Goal: Task Accomplishment & Management: Use online tool/utility

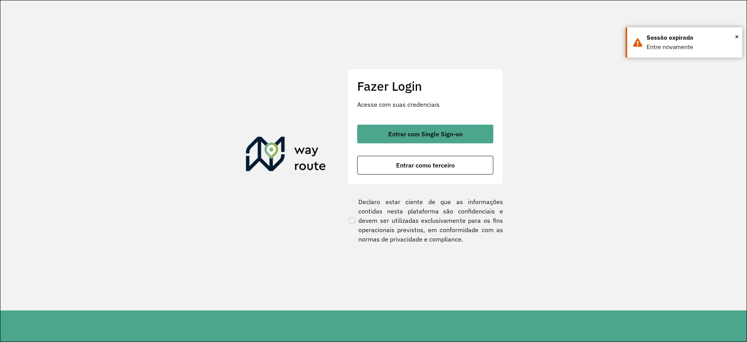
click at [640, 133] on section "Fazer Login Acesse com suas credenciais Entrar com Single Sign-on Entrar como t…" at bounding box center [373, 155] width 746 height 310
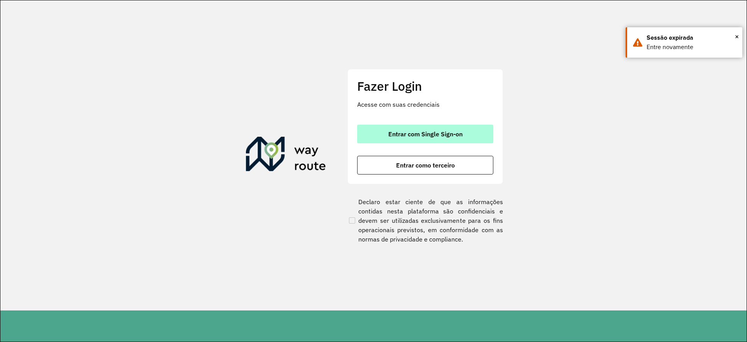
click at [451, 133] on span "Entrar com Single Sign-on" at bounding box center [425, 134] width 74 height 6
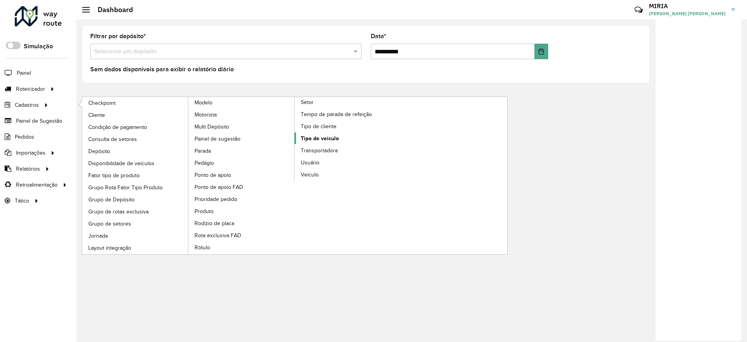
click at [323, 139] on span "Tipo de veículo" at bounding box center [320, 138] width 38 height 8
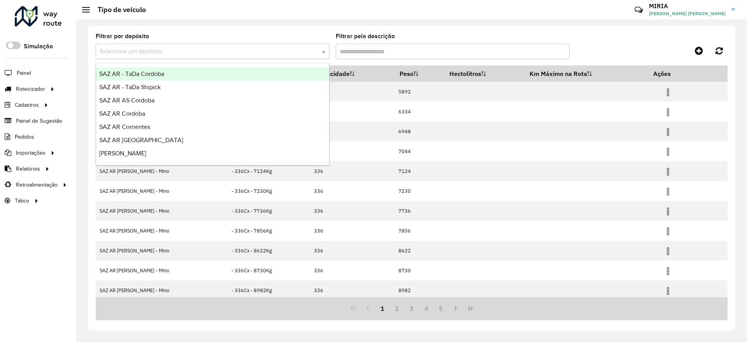
click at [283, 47] on input "text" at bounding box center [205, 51] width 211 height 9
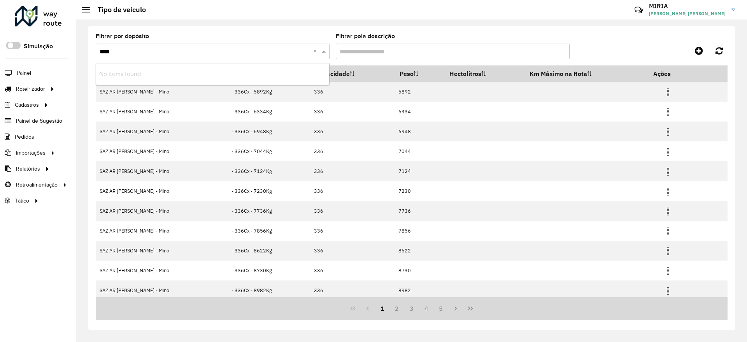
type input "***"
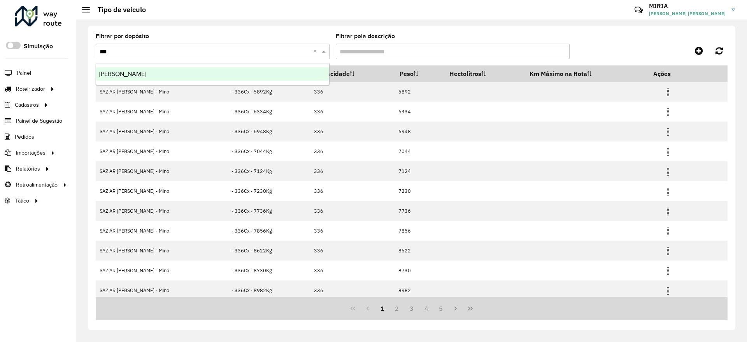
click at [279, 71] on div "[PERSON_NAME]" at bounding box center [212, 73] width 233 height 13
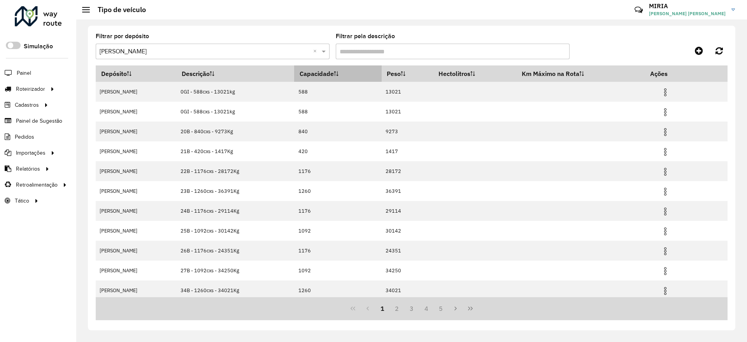
click at [323, 72] on th "Capacidade" at bounding box center [338, 73] width 88 height 16
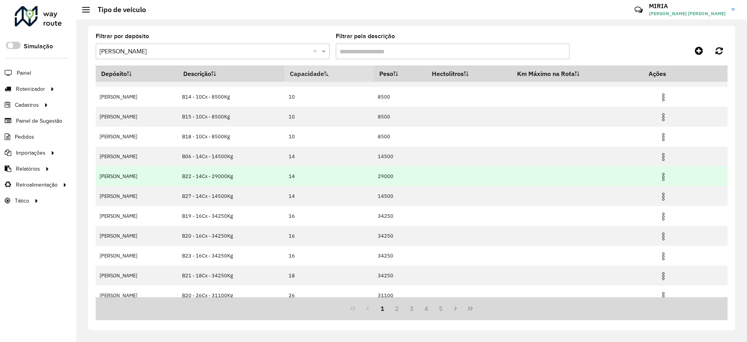
scroll to position [23, 0]
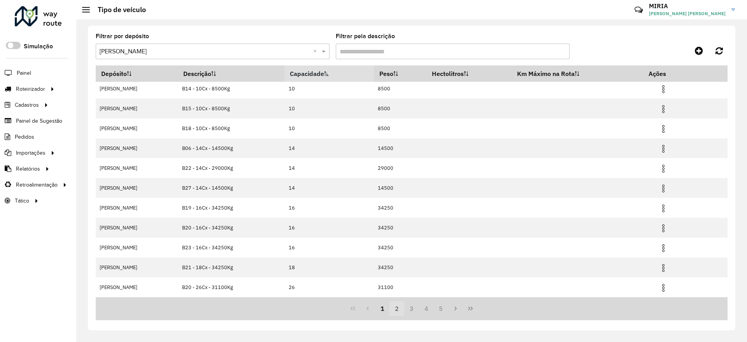
click at [398, 309] on button "2" at bounding box center [397, 308] width 15 height 15
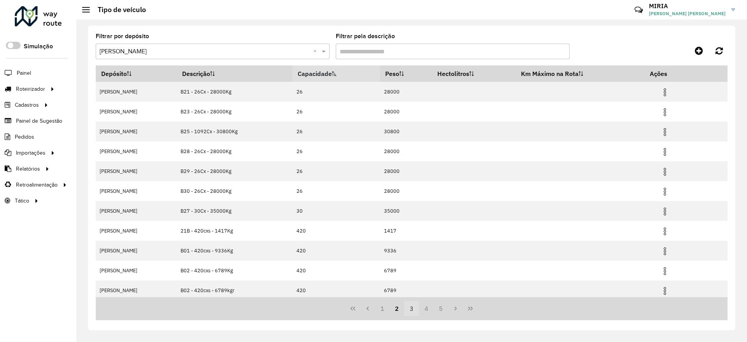
click at [410, 309] on button "3" at bounding box center [411, 308] width 15 height 15
click at [425, 308] on button "4" at bounding box center [426, 308] width 15 height 15
click at [382, 306] on button "2" at bounding box center [382, 308] width 15 height 15
click at [386, 306] on button "1" at bounding box center [382, 308] width 15 height 15
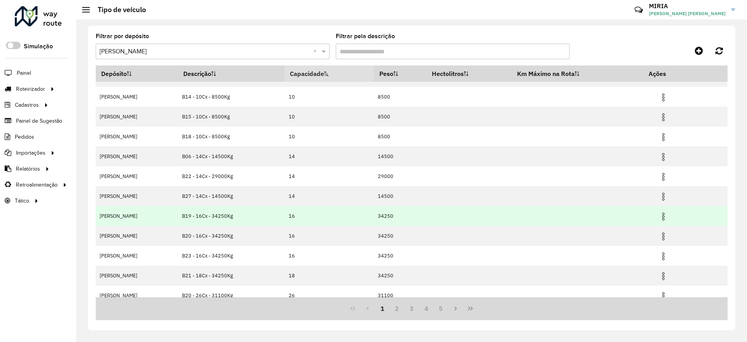
scroll to position [23, 0]
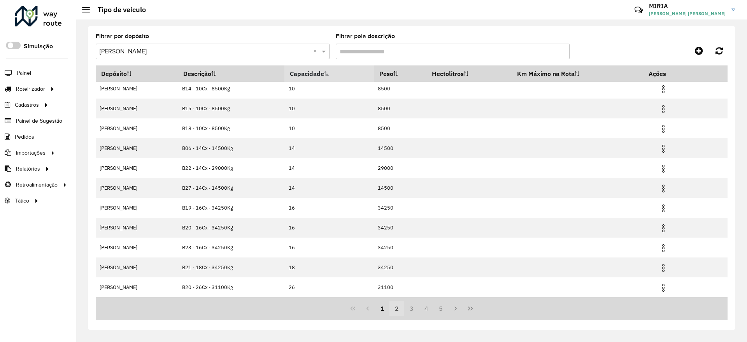
click at [394, 304] on button "2" at bounding box center [397, 308] width 15 height 15
click at [412, 305] on button "3" at bounding box center [411, 308] width 15 height 15
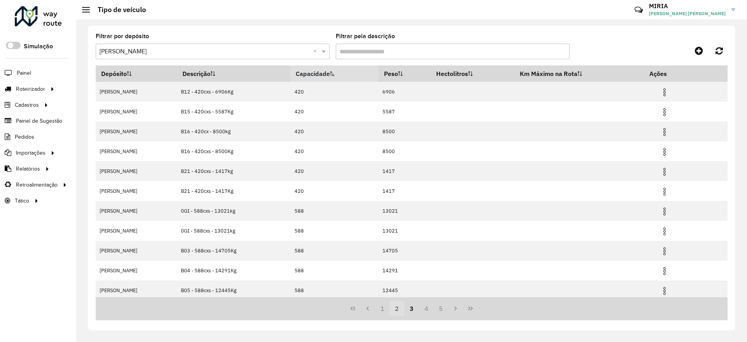
click at [397, 308] on button "2" at bounding box center [397, 308] width 15 height 15
click at [388, 310] on button "1" at bounding box center [382, 308] width 15 height 15
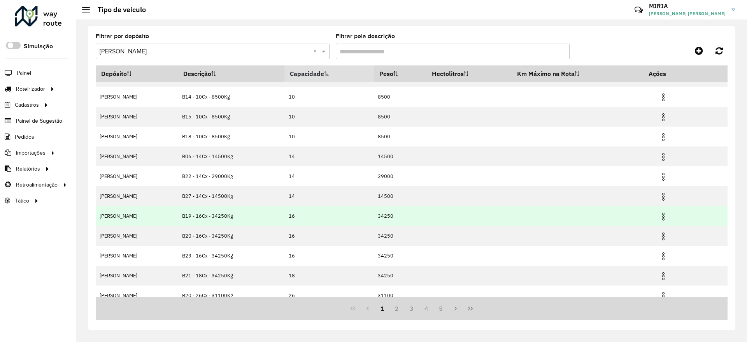
scroll to position [23, 0]
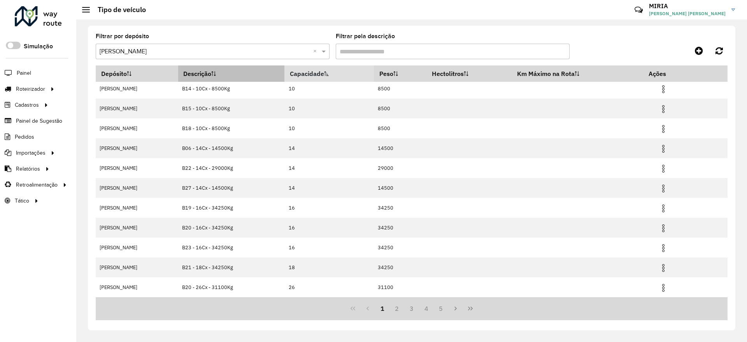
click at [219, 76] on th "Descrição" at bounding box center [231, 73] width 107 height 16
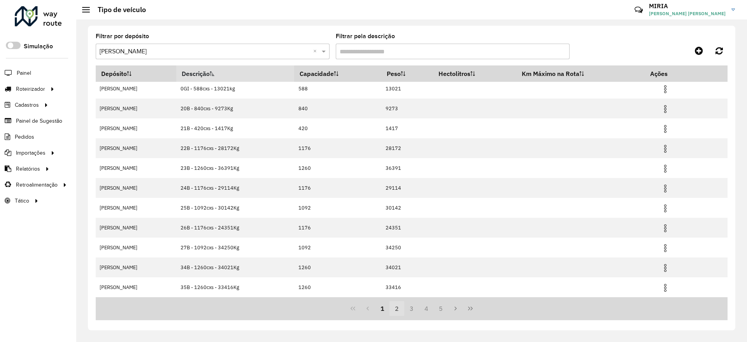
click at [399, 310] on button "2" at bounding box center [397, 308] width 15 height 15
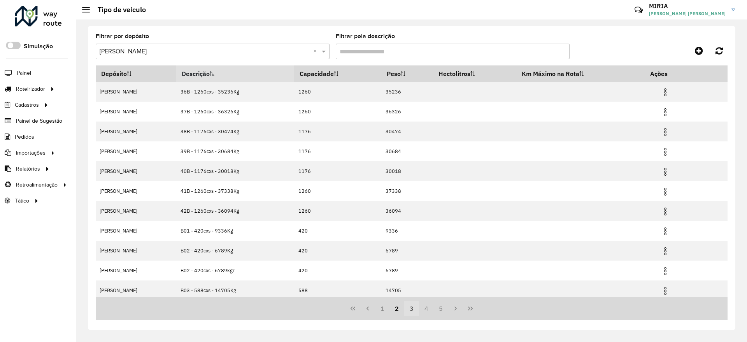
click at [414, 309] on button "3" at bounding box center [411, 308] width 15 height 15
click at [428, 308] on button "4" at bounding box center [426, 308] width 15 height 15
click at [442, 309] on button "6" at bounding box center [441, 308] width 15 height 15
click at [444, 307] on button "7" at bounding box center [441, 308] width 15 height 15
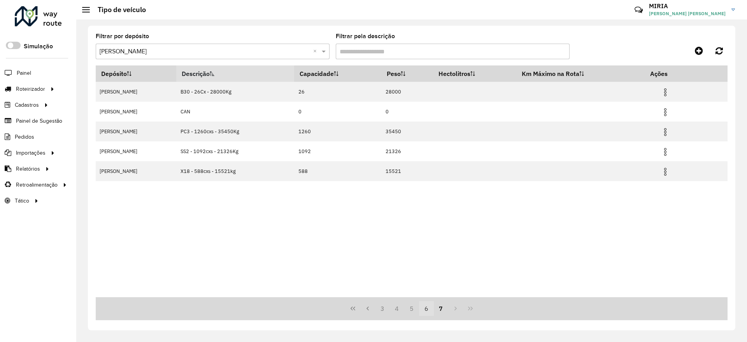
click at [427, 309] on button "6" at bounding box center [426, 308] width 15 height 15
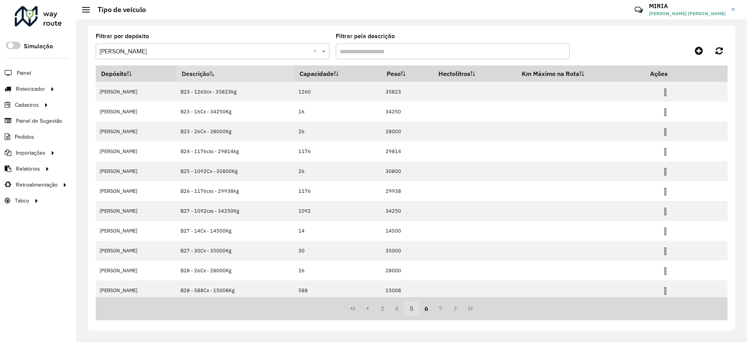
click at [415, 311] on button "5" at bounding box center [411, 308] width 15 height 15
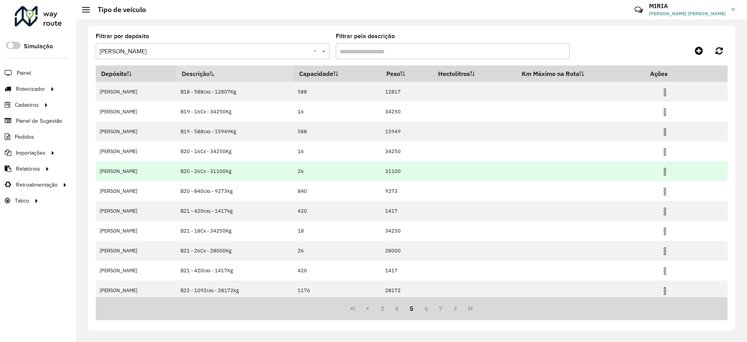
click at [660, 168] on img at bounding box center [664, 171] width 9 height 9
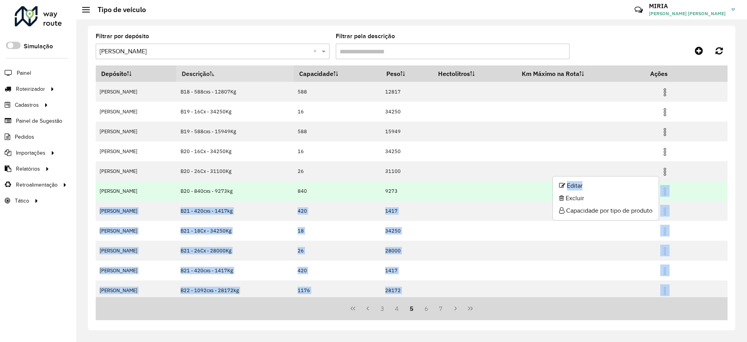
drag, startPoint x: 581, startPoint y: 186, endPoint x: 438, endPoint y: 191, distance: 142.9
click at [449, 191] on body "Aguarde... Pop-up bloqueado! Seu navegador bloqueou automáticamente a abertura …" at bounding box center [373, 171] width 747 height 342
click at [445, 187] on td at bounding box center [474, 191] width 83 height 20
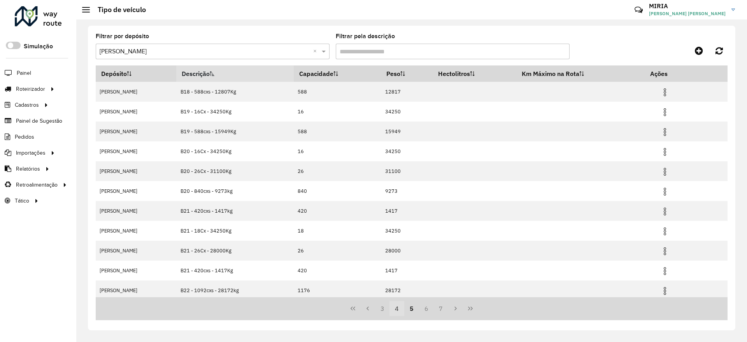
click at [397, 308] on button "4" at bounding box center [397, 308] width 15 height 15
click at [414, 309] on button "4" at bounding box center [411, 308] width 15 height 15
click at [433, 309] on button "5" at bounding box center [426, 308] width 15 height 15
click at [381, 311] on button "3" at bounding box center [382, 308] width 15 height 15
click at [380, 311] on button "1" at bounding box center [382, 308] width 15 height 15
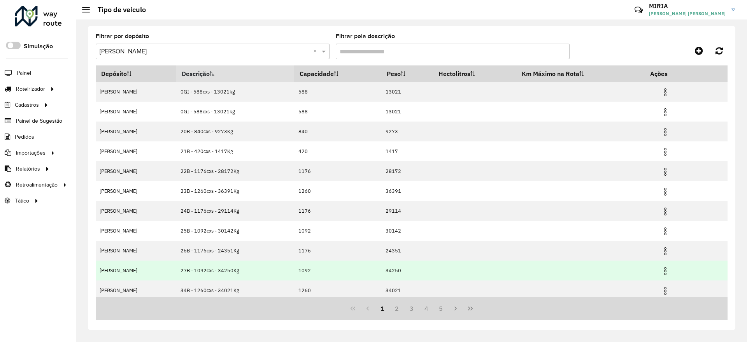
drag, startPoint x: 312, startPoint y: 270, endPoint x: 293, endPoint y: 272, distance: 19.2
click at [294, 272] on td "1092" at bounding box center [338, 270] width 88 height 20
copy td "1092"
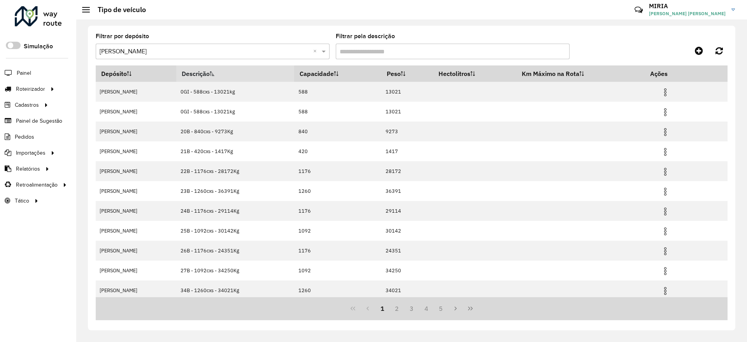
copy td "1092"
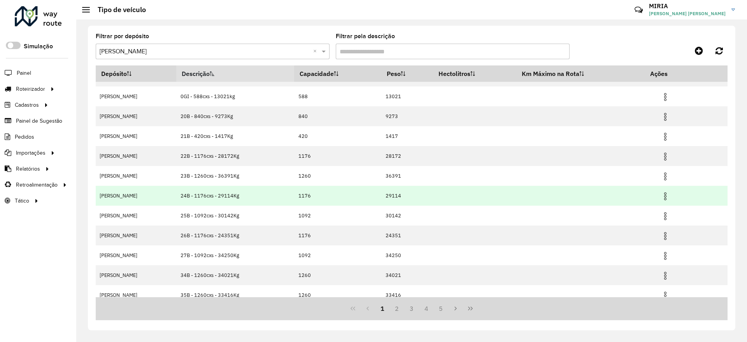
scroll to position [23, 0]
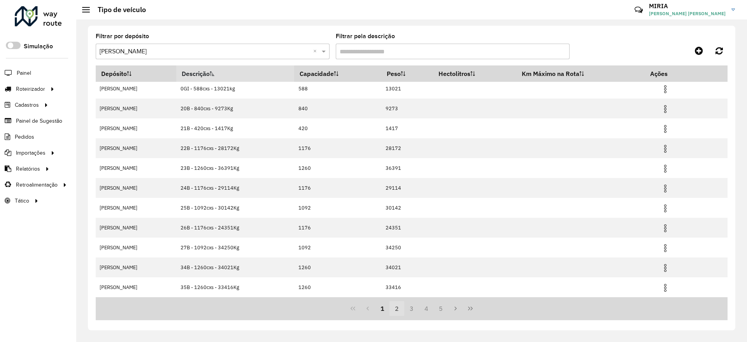
click at [396, 312] on button "2" at bounding box center [397, 308] width 15 height 15
click at [414, 307] on button "3" at bounding box center [411, 308] width 15 height 15
click at [425, 308] on button "4" at bounding box center [426, 308] width 15 height 15
click at [426, 308] on button "5" at bounding box center [426, 308] width 15 height 15
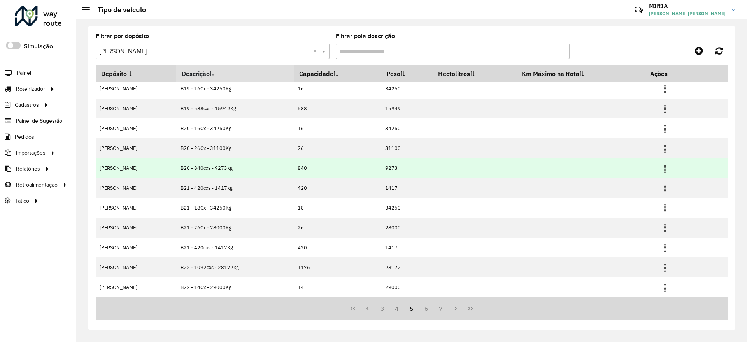
scroll to position [0, 0]
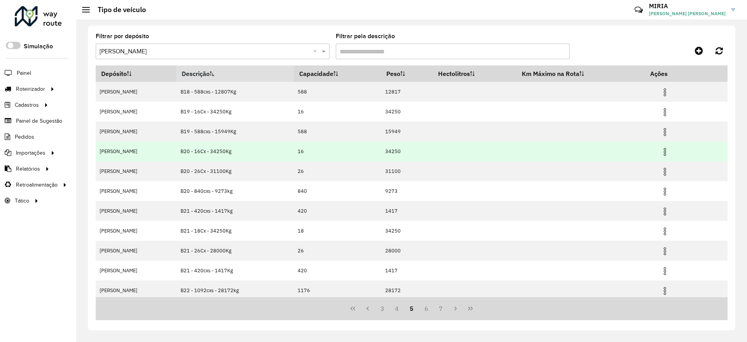
click at [663, 153] on img at bounding box center [664, 151] width 9 height 9
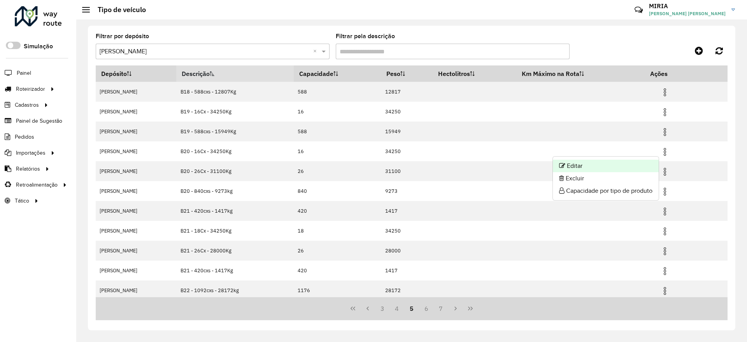
click at [602, 168] on li "Editar" at bounding box center [606, 166] width 106 height 12
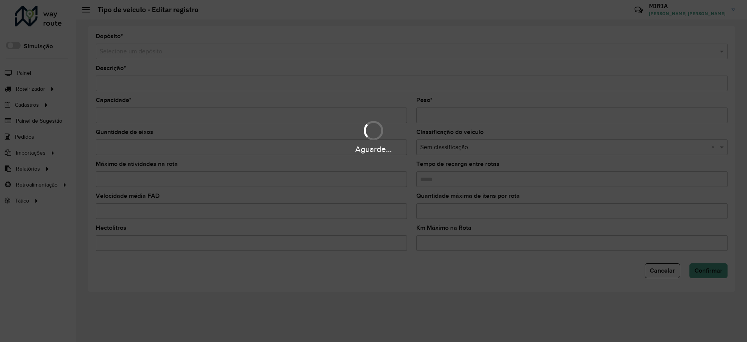
type input "**********"
type input "**"
type input "*****"
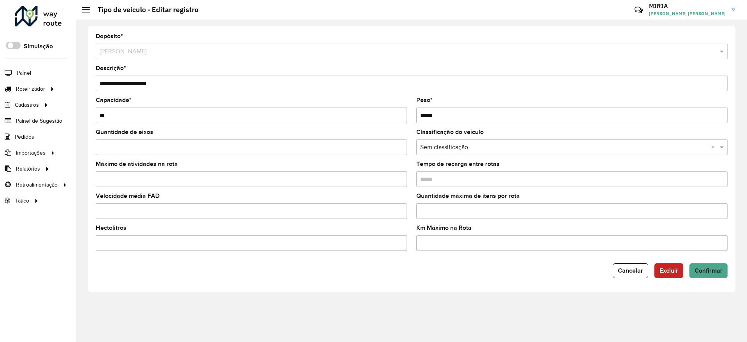
click at [122, 84] on input "**********" at bounding box center [412, 83] width 632 height 16
paste input "****"
type input "**********"
drag, startPoint x: 105, startPoint y: 112, endPoint x: 86, endPoint y: 110, distance: 19.1
click at [86, 110] on div "**********" at bounding box center [411, 180] width 671 height 322
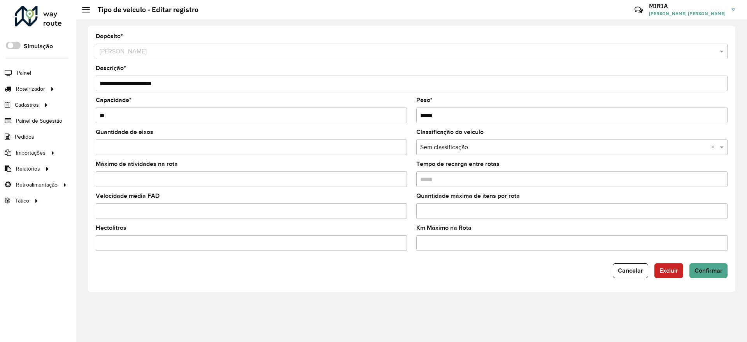
paste input "**"
type input "****"
click at [711, 271] on span "Confirmar" at bounding box center [709, 270] width 28 height 7
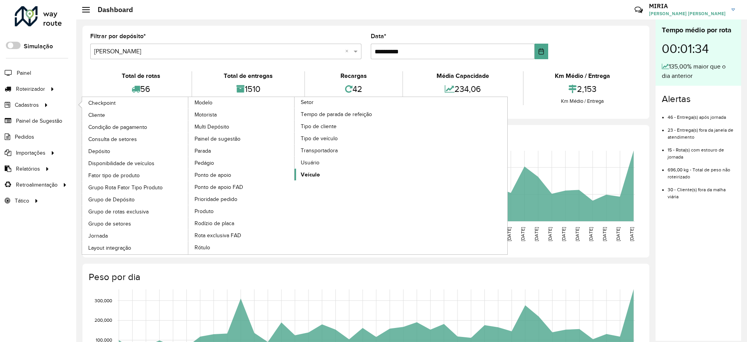
click at [310, 174] on span "Veículo" at bounding box center [310, 174] width 19 height 8
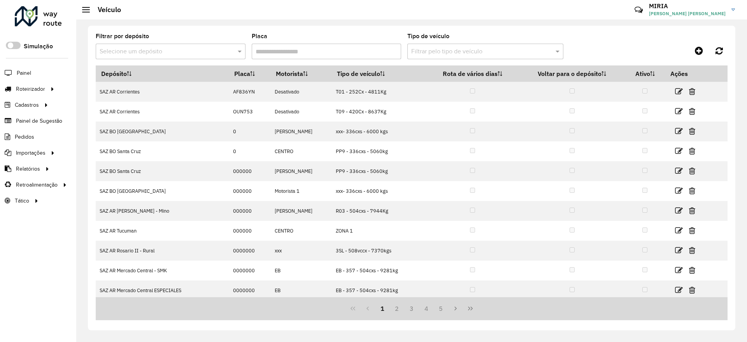
click at [305, 42] on div "Placa" at bounding box center [327, 46] width 150 height 26
click at [304, 47] on input "Placa" at bounding box center [327, 52] width 150 height 16
click at [152, 42] on div "Filtrar por depósito Selecione um depósito" at bounding box center [171, 46] width 150 height 26
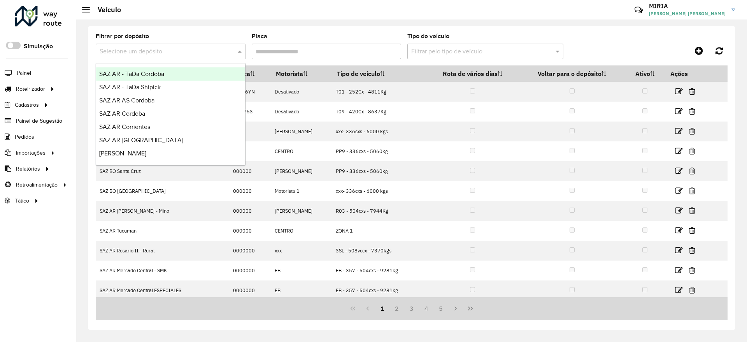
click at [145, 54] on input "text" at bounding box center [163, 51] width 126 height 9
type input "***"
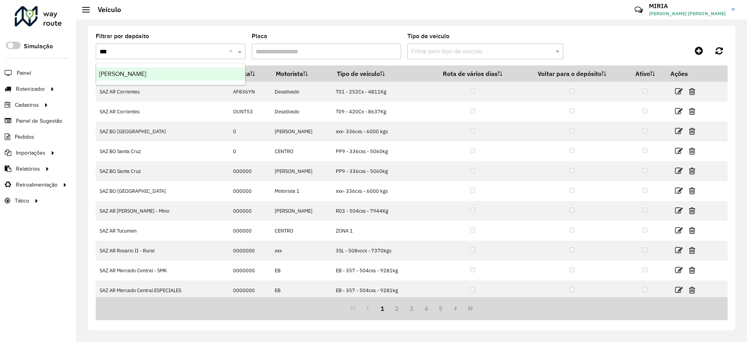
click at [117, 74] on span "[PERSON_NAME]" at bounding box center [122, 73] width 47 height 7
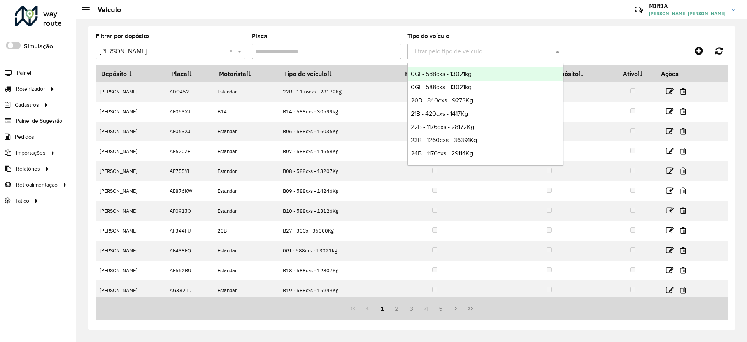
click at [523, 48] on input "text" at bounding box center [477, 51] width 133 height 9
type input "***"
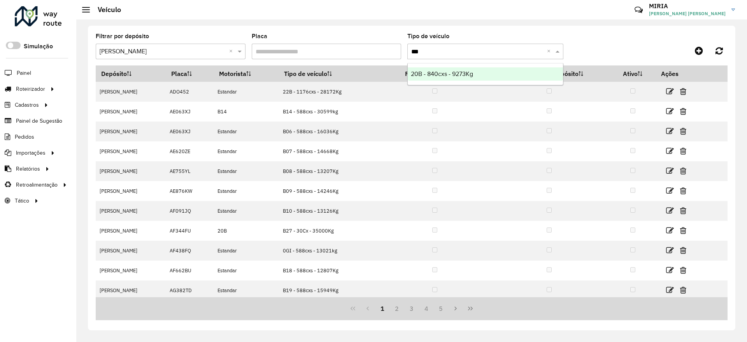
click at [502, 72] on div "20B - 840cxs - 9273Kg" at bounding box center [485, 73] width 155 height 13
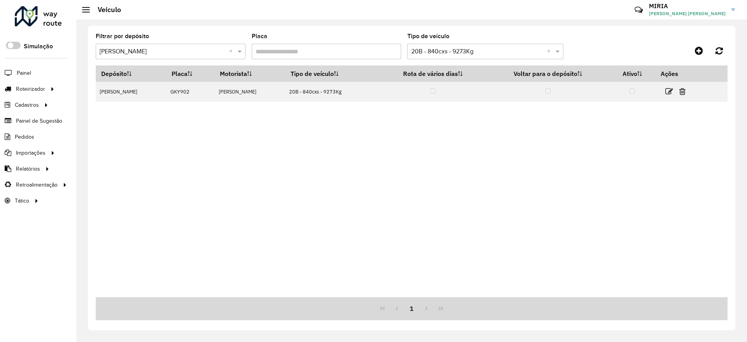
click at [424, 47] on input "text" at bounding box center [477, 51] width 133 height 9
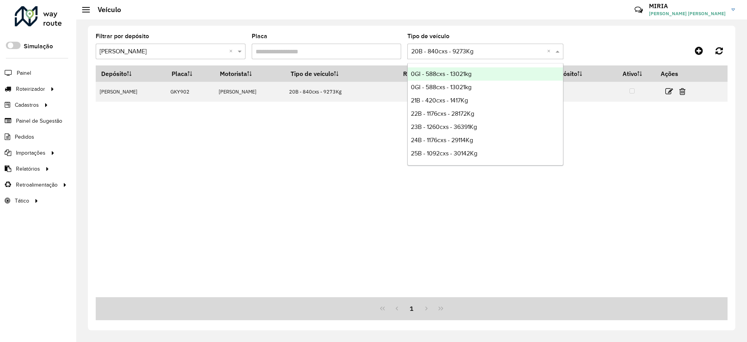
click at [547, 46] on div "Filtrar pelo tipo de veículo × 20B - 840cxs - 9273Kg ×" at bounding box center [485, 52] width 156 height 16
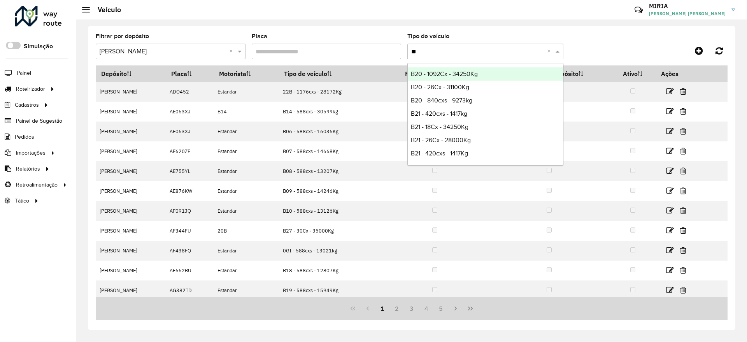
type input "***"
click at [506, 74] on div "B20 - 1092Cx - 34250Kg" at bounding box center [485, 73] width 155 height 13
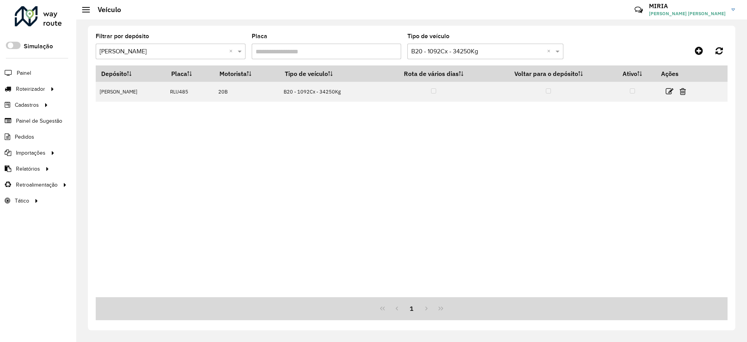
click at [463, 146] on div "Depósito Placa Motorista Tipo de veículo Rota de vários [PERSON_NAME] Voltar pa…" at bounding box center [412, 181] width 632 height 232
click at [436, 128] on div "Depósito Placa Motorista Tipo de veículo Rota de vários [PERSON_NAME] Voltar pa…" at bounding box center [412, 181] width 632 height 232
click at [381, 179] on div "Depósito Placa Motorista Tipo de veículo Rota de vários [PERSON_NAME] Voltar pa…" at bounding box center [412, 181] width 632 height 232
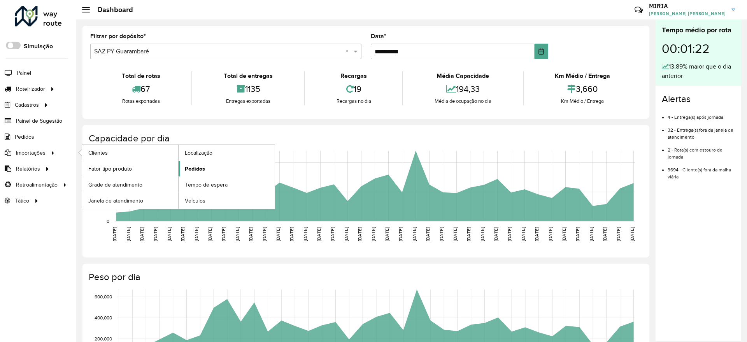
click at [206, 167] on link "Pedidos" at bounding box center [227, 169] width 96 height 16
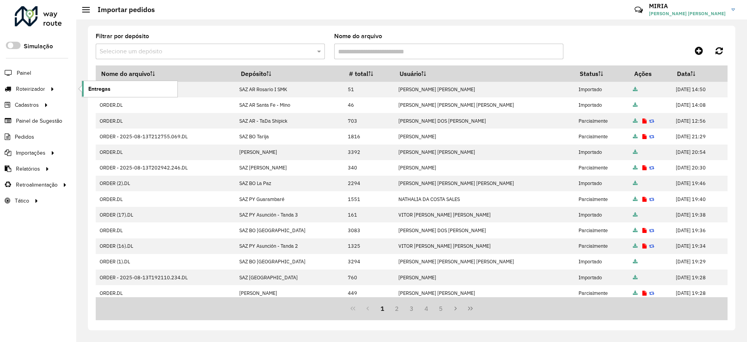
click at [112, 91] on link "Entregas" at bounding box center [129, 89] width 95 height 16
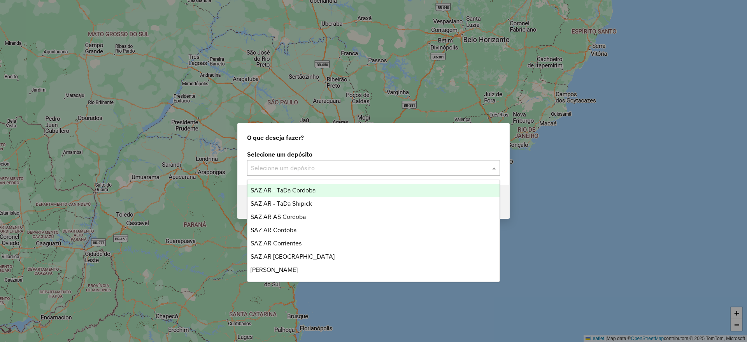
click at [410, 161] on div "Selecione um depósito" at bounding box center [373, 168] width 253 height 16
type input "***"
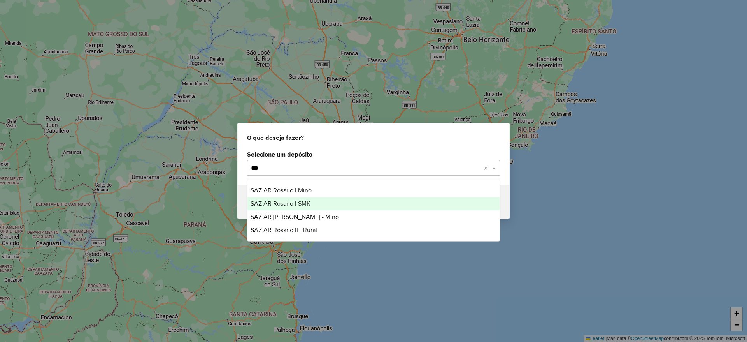
click at [286, 205] on span "SAZ AR Rosario I SMK" at bounding box center [281, 203] width 60 height 7
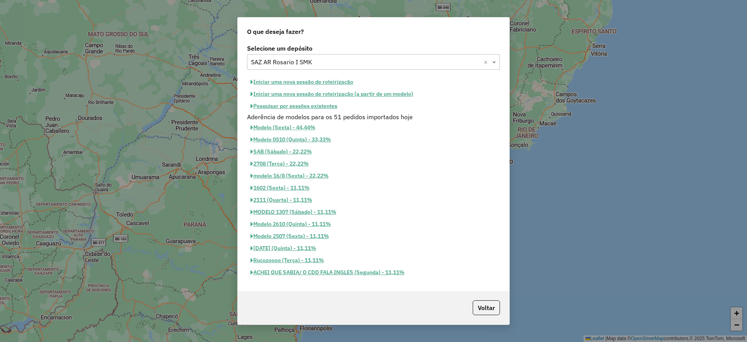
click at [308, 83] on button "Iniciar uma nova sessão de roteirização" at bounding box center [302, 82] width 110 height 12
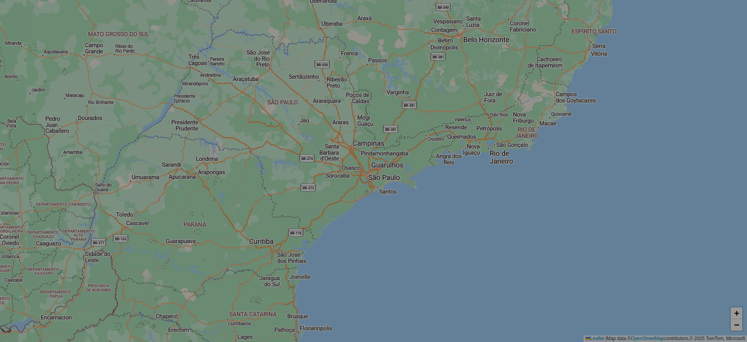
select select "*"
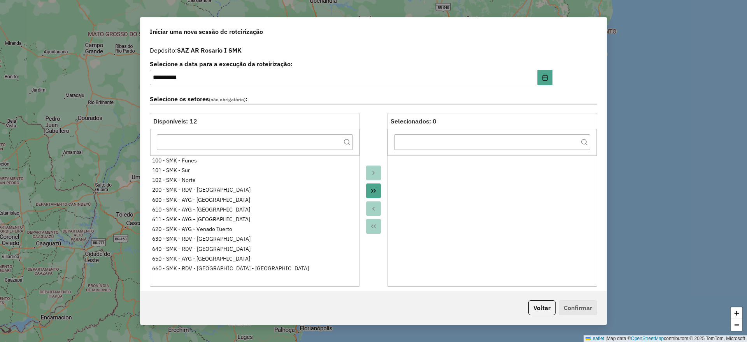
click at [375, 188] on icon "Move All to Target" at bounding box center [373, 191] width 6 height 6
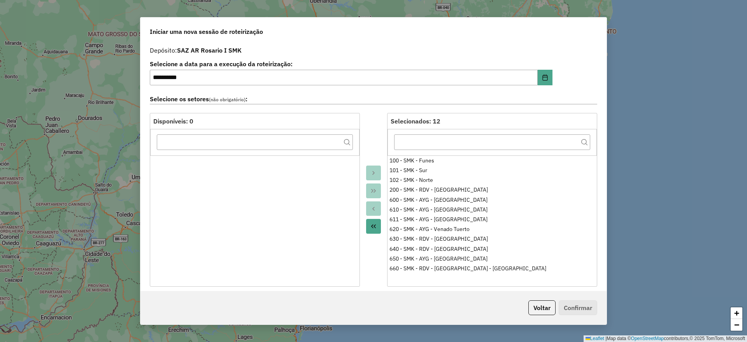
scroll to position [117, 0]
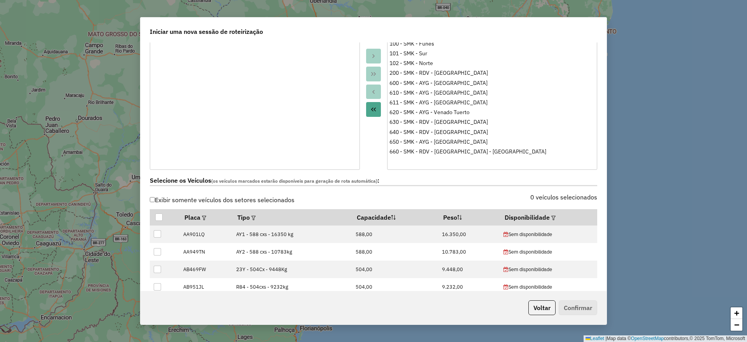
click at [158, 199] on label "Exibir somente veículos dos setores selecionados" at bounding box center [222, 199] width 145 height 15
click at [539, 218] on th "Disponibilidade" at bounding box center [549, 217] width 98 height 16
click at [551, 216] on em at bounding box center [553, 218] width 4 height 4
click at [586, 235] on div "Selecione uma opção" at bounding box center [586, 234] width 65 height 15
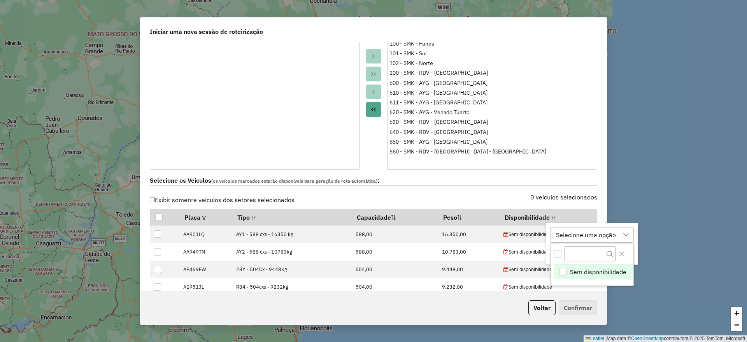
click at [562, 270] on div "Sem disponibilidade" at bounding box center [562, 271] width 7 height 7
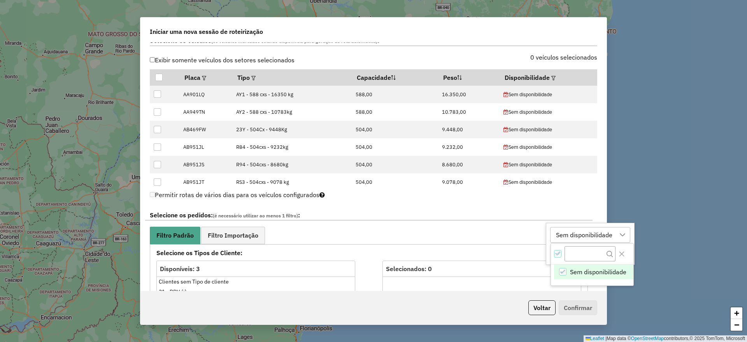
scroll to position [292, 0]
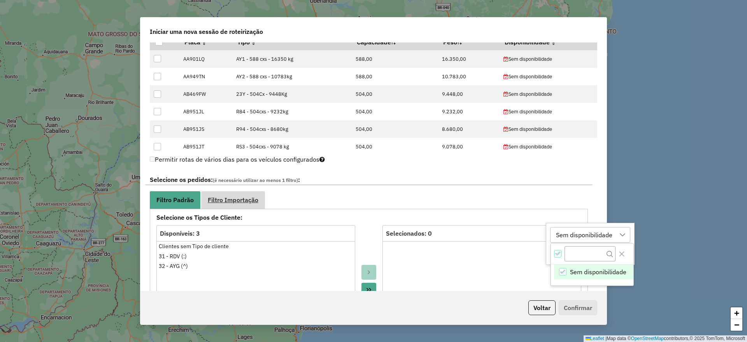
click at [244, 201] on span "Filtro Importação" at bounding box center [233, 200] width 51 height 6
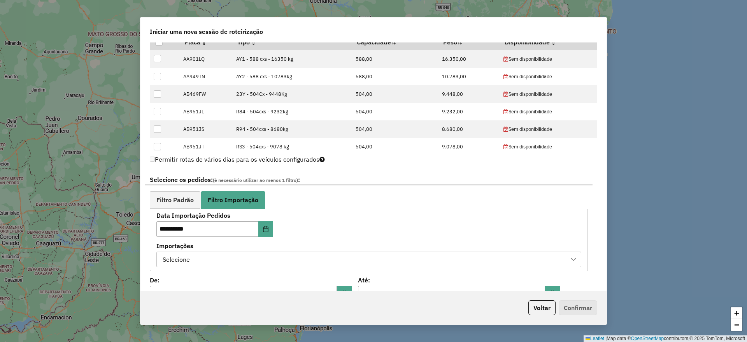
click at [257, 253] on div "Selecione" at bounding box center [363, 259] width 406 height 15
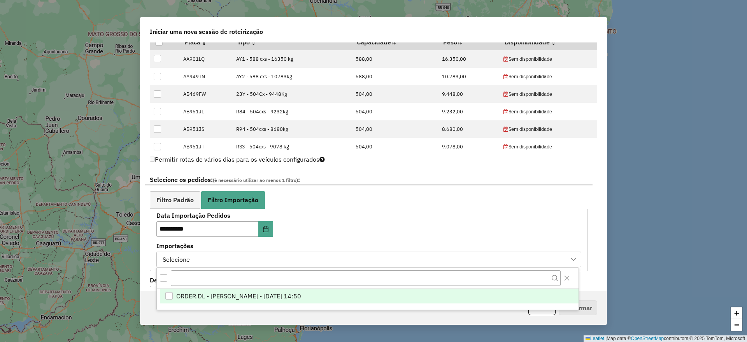
scroll to position [6, 35]
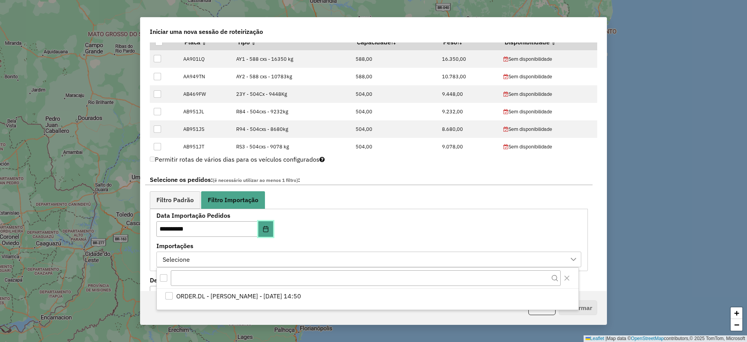
drag, startPoint x: 267, startPoint y: 225, endPoint x: 307, endPoint y: 215, distance: 41.2
click at [307, 215] on div "**********" at bounding box center [244, 224] width 177 height 24
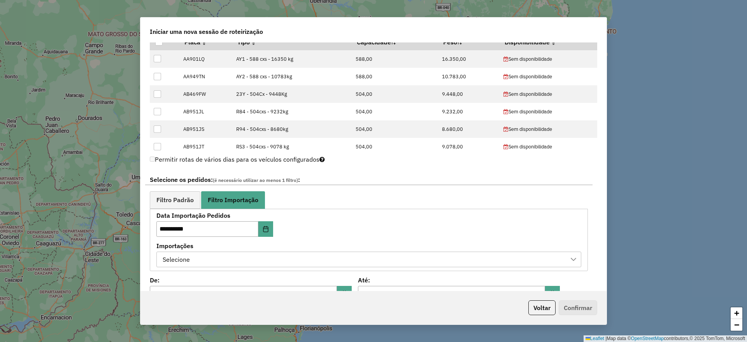
click at [529, 254] on div "Selecione" at bounding box center [363, 259] width 406 height 15
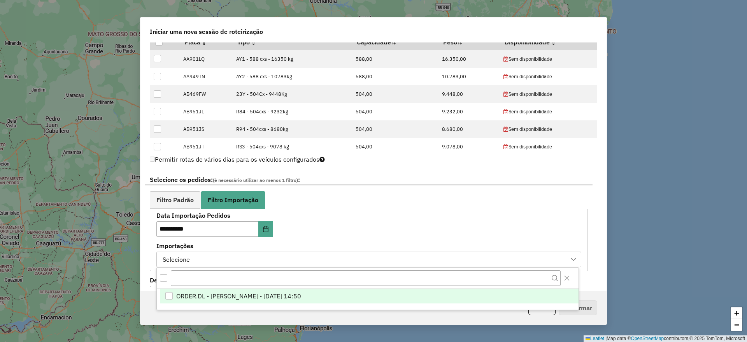
click at [209, 296] on span "ORDER.DL - MIRIA ANDRADE THEODORO - 14/08/2025 14:50" at bounding box center [238, 295] width 125 height 9
click at [170, 197] on span "Filtro Padrão" at bounding box center [174, 200] width 37 height 6
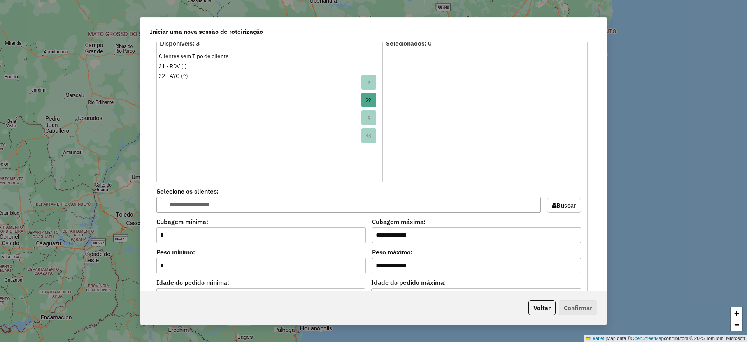
scroll to position [642, 0]
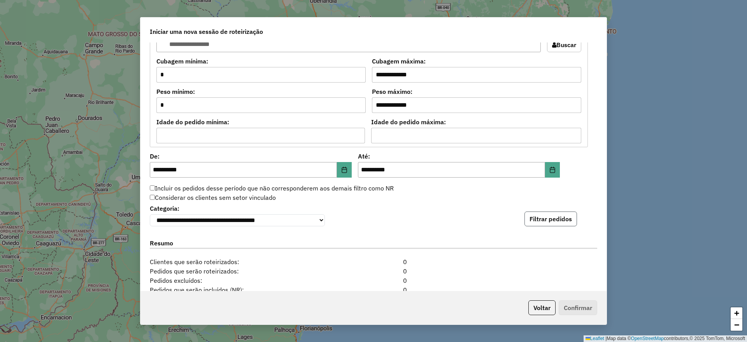
click at [530, 220] on button "Filtrar pedidos" at bounding box center [551, 218] width 53 height 15
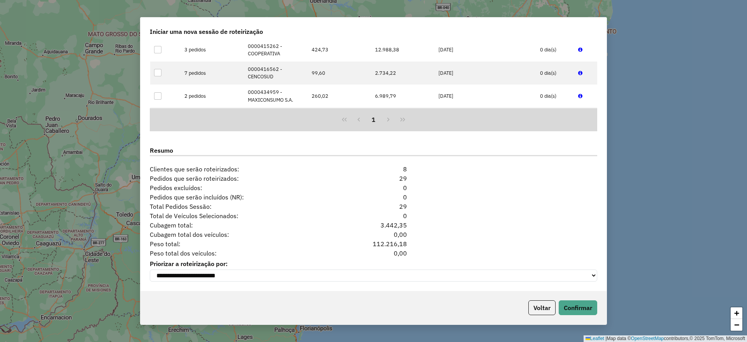
scroll to position [899, 0]
click at [577, 307] on button "Confirmar" at bounding box center [578, 307] width 39 height 15
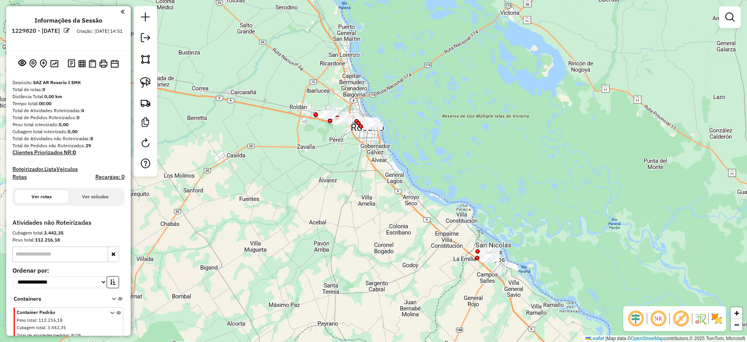
drag, startPoint x: 369, startPoint y: 232, endPoint x: 332, endPoint y: 161, distance: 79.9
click at [336, 163] on div "Janela de atendimento Grade de atendimento Capacidade Transportadoras Veículos …" at bounding box center [373, 171] width 747 height 342
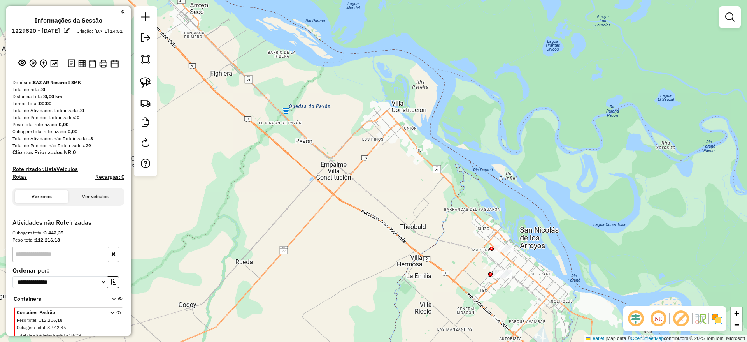
click at [287, 247] on div "Janela de atendimento Grade de atendimento Capacidade Transportadoras Veículos …" at bounding box center [373, 171] width 747 height 342
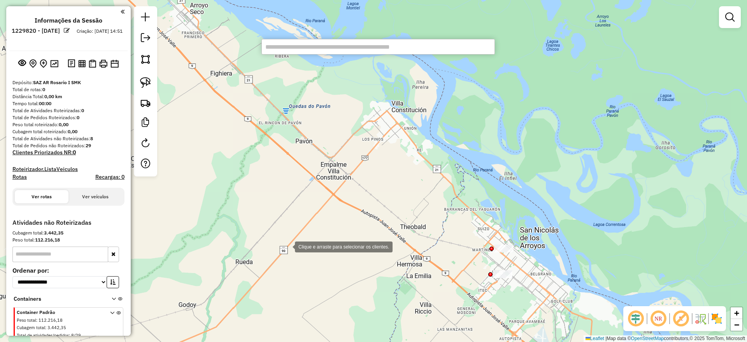
paste input "******"
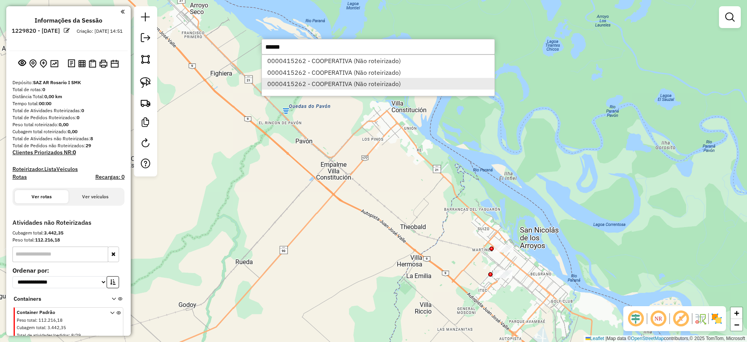
type input "******"
drag, startPoint x: 302, startPoint y: 86, endPoint x: 309, endPoint y: 88, distance: 6.6
click at [303, 86] on li "0000415262 - COOPERATIVA (Não roteirizado)" at bounding box center [378, 84] width 233 height 12
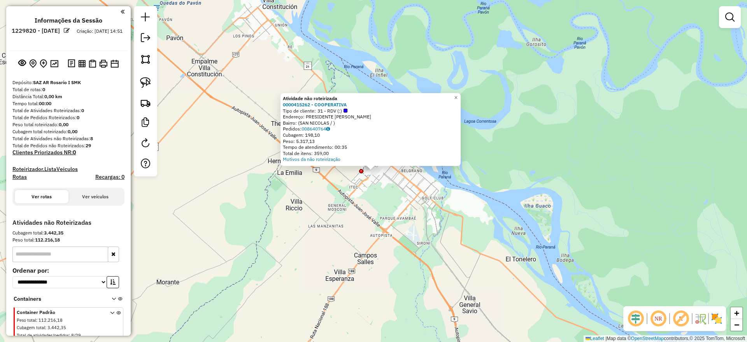
click at [335, 186] on div "Atividade não roteirizada 0000415262 - COOPERATIVA Tipo de cliente: 31 - RDV (:…" at bounding box center [373, 171] width 747 height 342
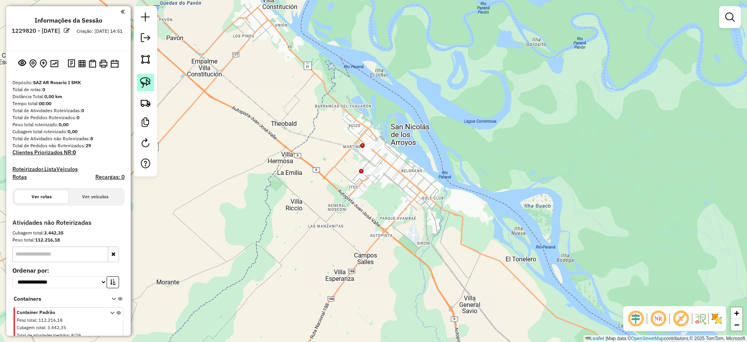
click at [153, 83] on link at bounding box center [145, 82] width 17 height 17
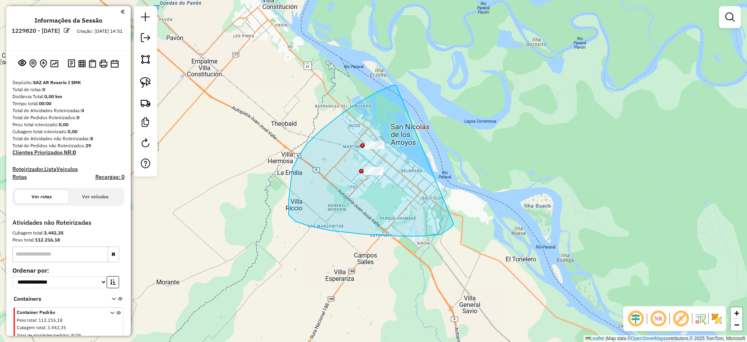
drag, startPoint x: 396, startPoint y: 85, endPoint x: 423, endPoint y: 218, distance: 135.1
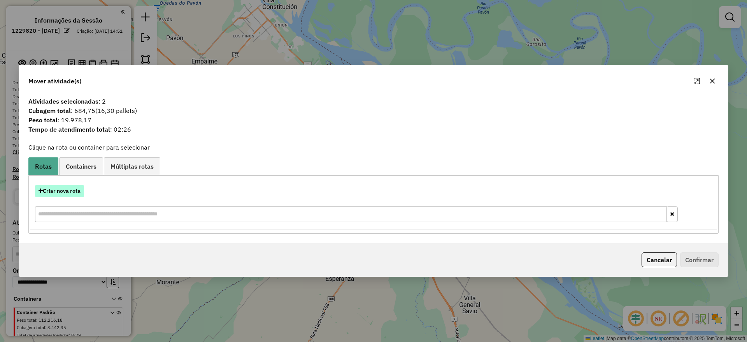
click at [70, 188] on button "Criar nova rota" at bounding box center [59, 191] width 49 height 12
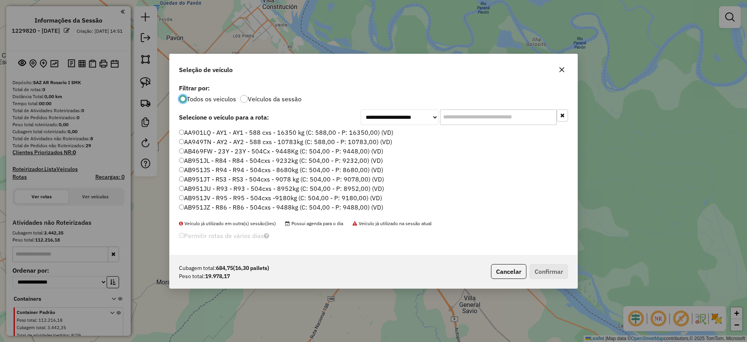
scroll to position [4, 2]
click at [471, 118] on input "text" at bounding box center [498, 117] width 117 height 16
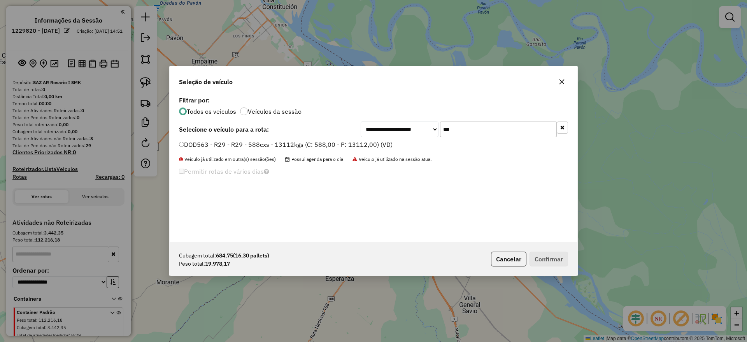
type input "***"
click at [372, 143] on label "DOD563 - R29 - R29 - 588cxs - 13112kgs (C: 588,00 - P: 13112,00) (VD)" at bounding box center [286, 144] width 214 height 9
click at [360, 143] on label "DOD563 - R29 - R29 - 588cxs - 13112kgs (C: 588,00 - P: 13112,00) (VD)" at bounding box center [286, 144] width 214 height 9
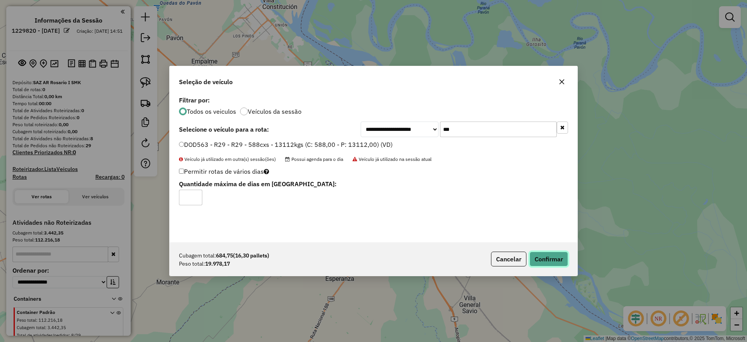
click at [552, 256] on button "Confirmar" at bounding box center [549, 258] width 39 height 15
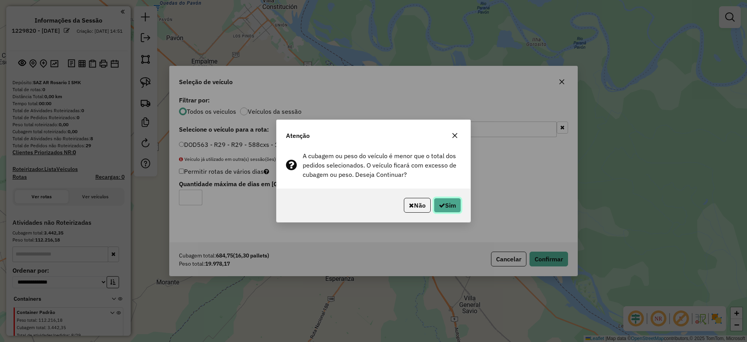
click at [450, 206] on button "Sim" at bounding box center [447, 205] width 27 height 15
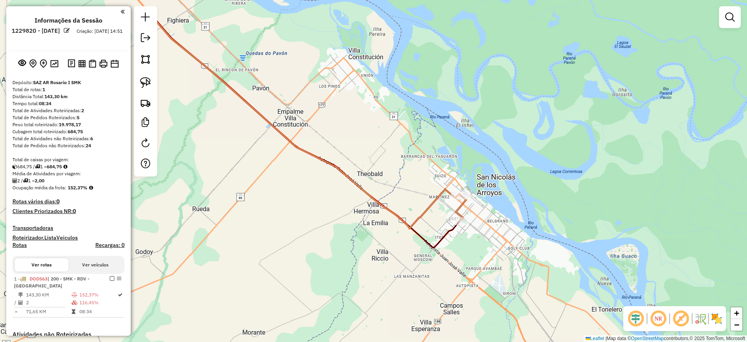
drag, startPoint x: 262, startPoint y: 236, endPoint x: 444, endPoint y: 332, distance: 205.9
click at [444, 332] on div "Janela de atendimento Grade de atendimento Capacidade Transportadoras Veículos …" at bounding box center [373, 171] width 747 height 342
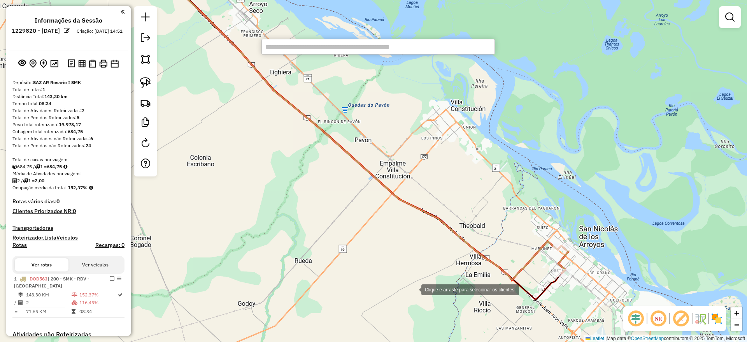
paste input "******"
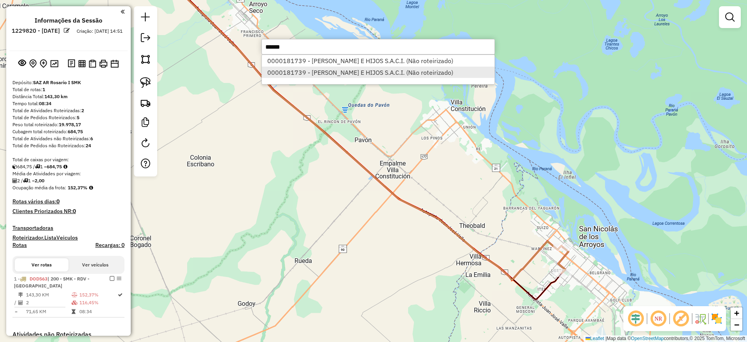
type input "******"
click at [311, 70] on li "0000181739 - DAVID ROSENTAL E HIJOS S.A.C.I. (Não roteirizado)" at bounding box center [378, 73] width 233 height 12
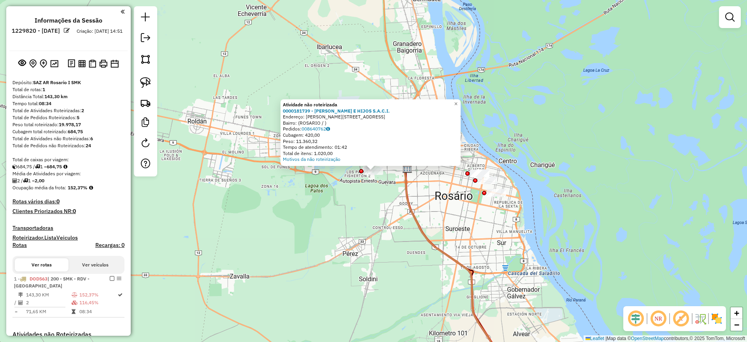
drag, startPoint x: 334, startPoint y: 214, endPoint x: 338, endPoint y: 205, distance: 10.3
click at [335, 211] on div "Atividade não roteirizada 0000181739 - DAVID ROSENTAL E HIJOS S.A.C.I. Endereço…" at bounding box center [373, 171] width 747 height 342
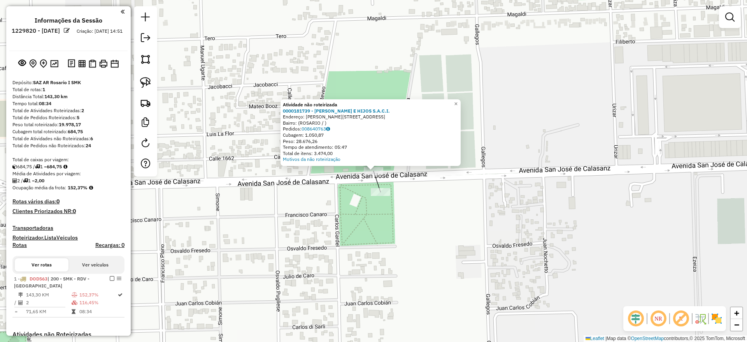
click at [288, 203] on div "Atividade não roteirizada 0000181739 - DAVID ROSENTAL E HIJOS S.A.C.I. Endereço…" at bounding box center [373, 171] width 747 height 342
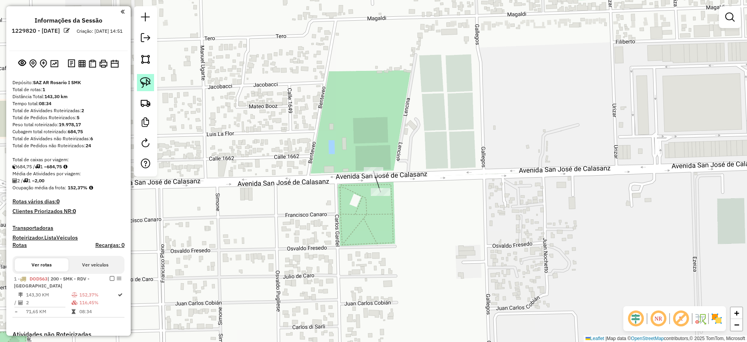
click at [151, 84] on link at bounding box center [145, 82] width 17 height 17
drag, startPoint x: 373, startPoint y: 144, endPoint x: 396, endPoint y: 170, distance: 34.4
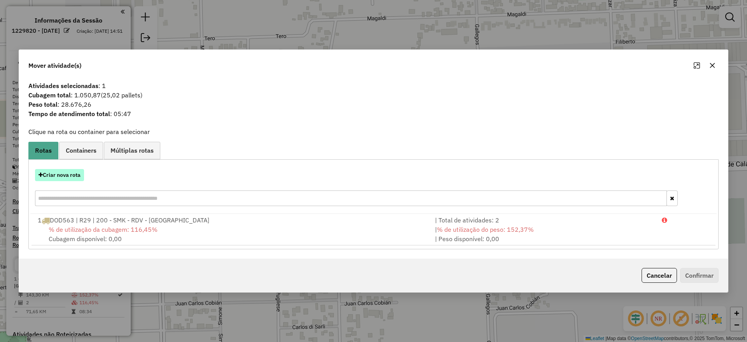
click at [72, 172] on button "Criar nova rota" at bounding box center [59, 175] width 49 height 12
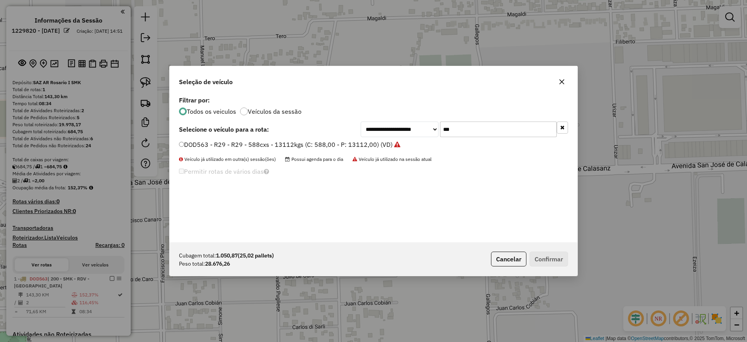
click at [468, 129] on input "***" at bounding box center [498, 129] width 117 height 16
type input "*"
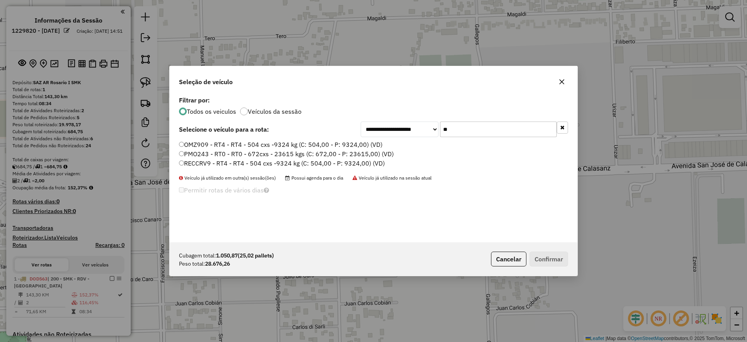
type input "*"
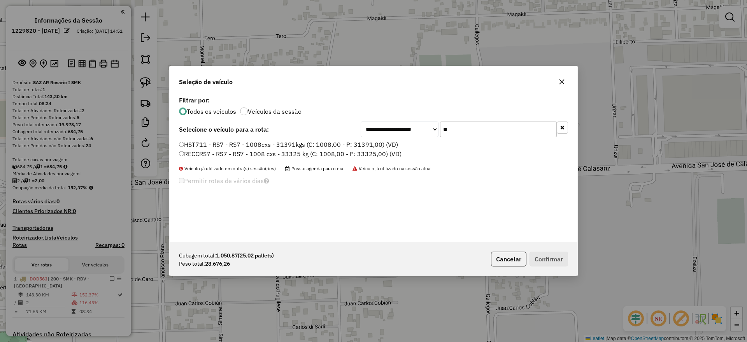
type input "**"
click at [346, 147] on label "HST711 - RS7 - RS7 - 1008cxs - 31391kgs (C: 1008,00 - P: 31391,00) (VD)" at bounding box center [288, 144] width 219 height 9
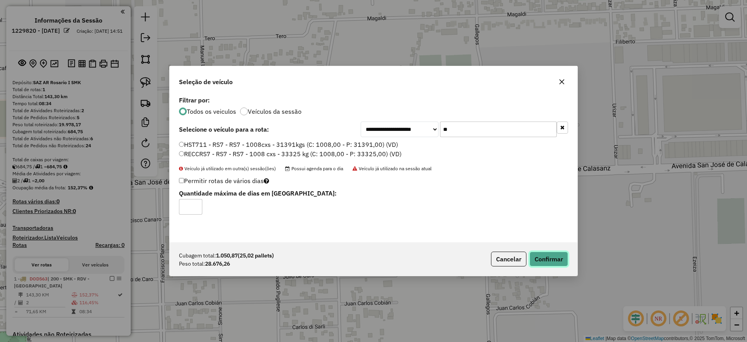
click at [547, 257] on button "Confirmar" at bounding box center [549, 258] width 39 height 15
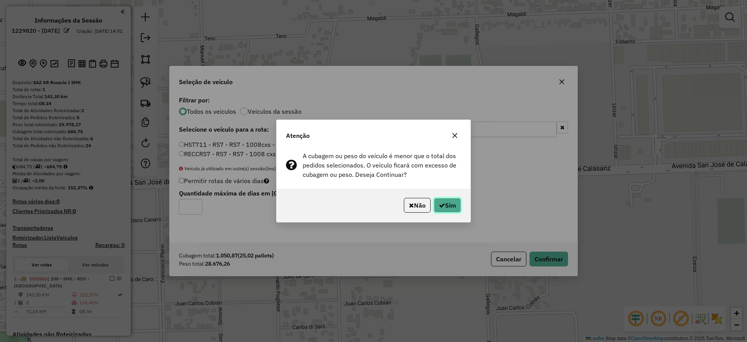
click at [445, 205] on button "Sim" at bounding box center [447, 205] width 27 height 15
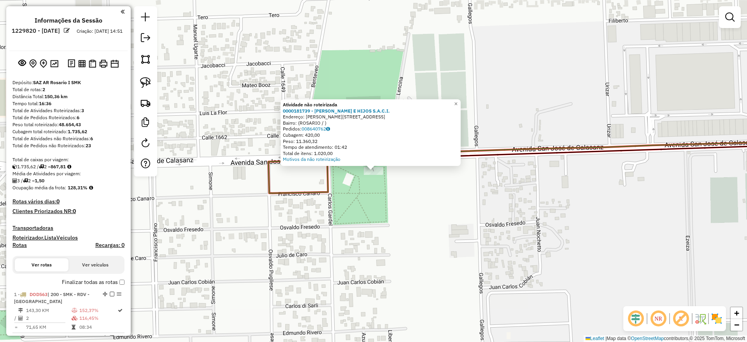
click at [371, 209] on div "Atividade não roteirizada 0000181739 - DAVID ROSENTAL E HIJOS S.A.C.I. Endereço…" at bounding box center [373, 171] width 747 height 342
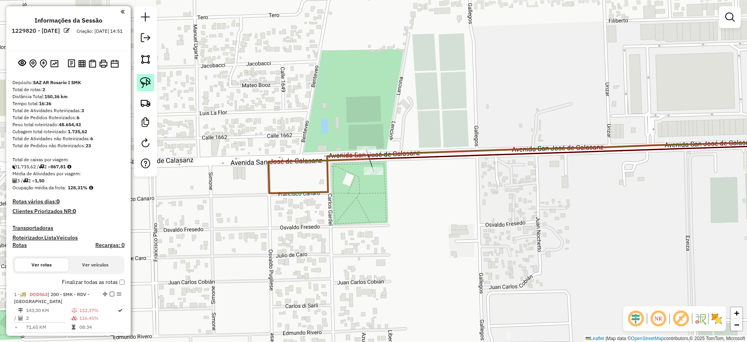
click at [148, 83] on img at bounding box center [145, 82] width 11 height 11
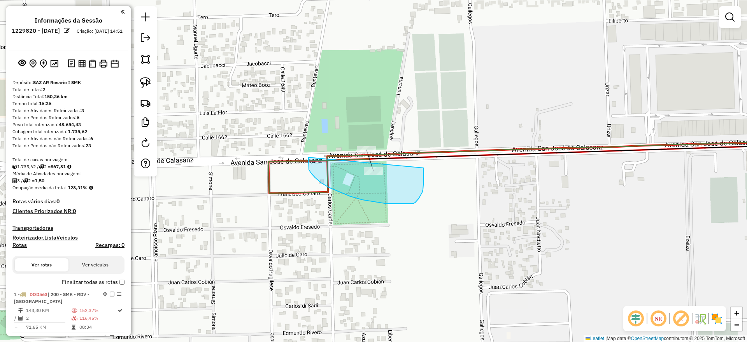
drag, startPoint x: 309, startPoint y: 164, endPoint x: 423, endPoint y: 168, distance: 114.9
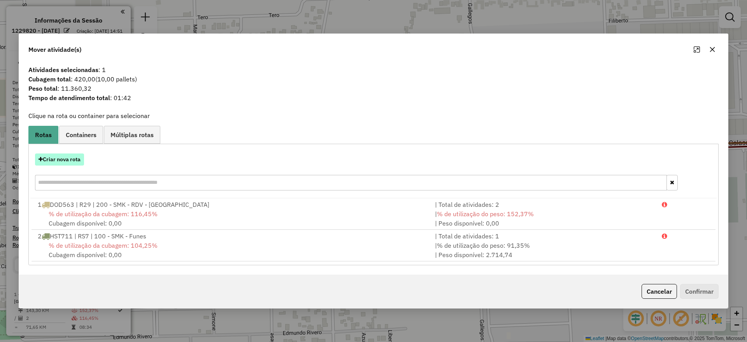
click at [74, 159] on button "Criar nova rota" at bounding box center [59, 159] width 49 height 12
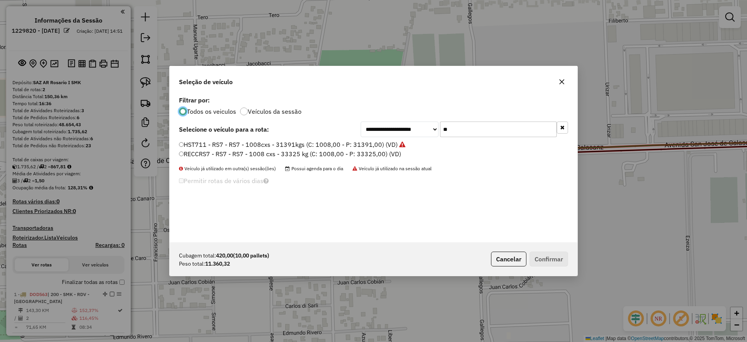
click at [478, 134] on input "**" at bounding box center [498, 129] width 117 height 16
type input "*"
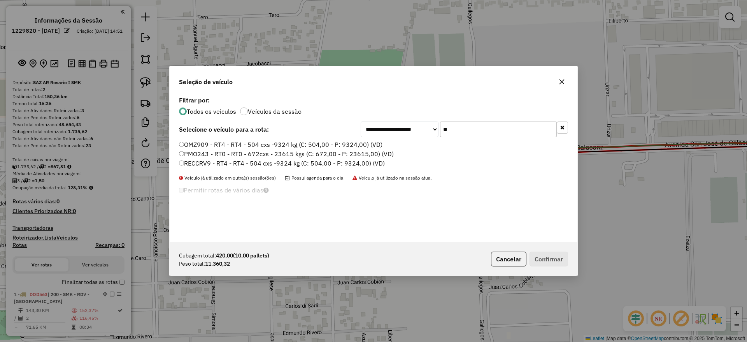
type input "**"
click at [364, 141] on label "OMZ909 - RT4 - RT4 - 504 cxs -9324 kg (C: 504,00 - P: 9324,00) (VD)" at bounding box center [281, 144] width 204 height 9
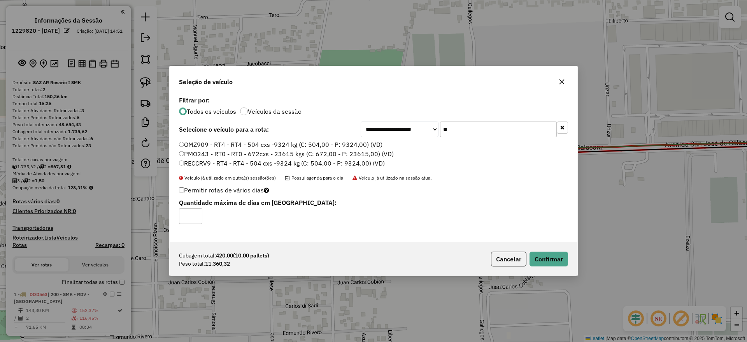
click at [360, 153] on label "PMO243 - RT0 - RT0 - 672cxs - 23615 kgs (C: 672,00 - P: 23615,00) (VD)" at bounding box center [286, 153] width 215 height 9
click at [556, 256] on button "Confirmar" at bounding box center [549, 258] width 39 height 15
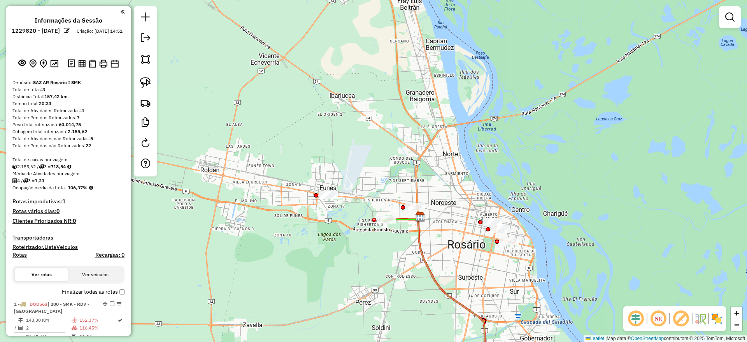
click at [715, 319] on img at bounding box center [717, 318] width 12 height 12
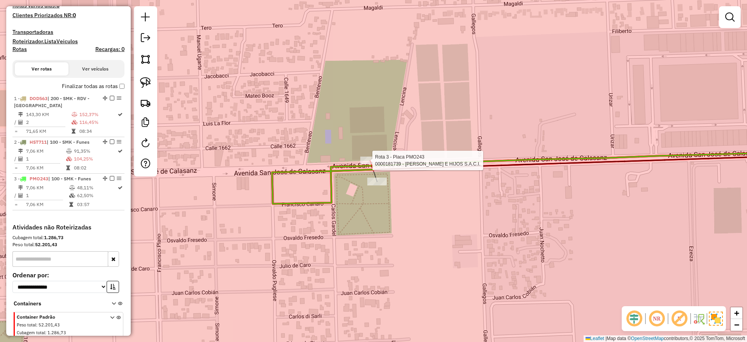
select select "**********"
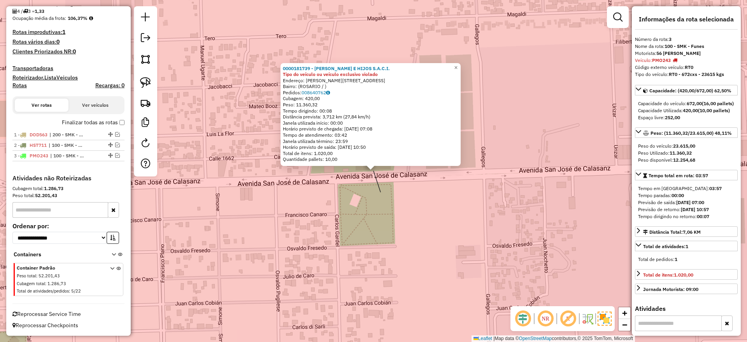
scroll to position [169, 0]
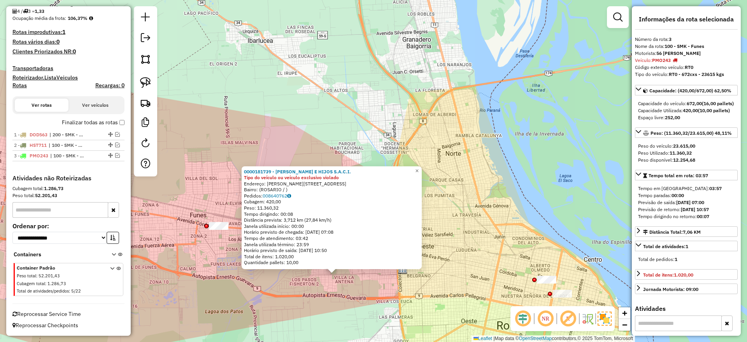
click at [329, 305] on div "0000181739 - DAVID ROSENTAL E HIJOS S.A.C.I. Tipo do veículo ou veículo exclusi…" at bounding box center [373, 171] width 747 height 342
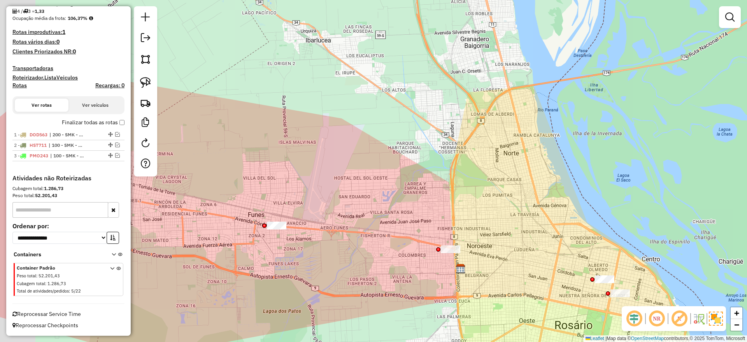
drag, startPoint x: 235, startPoint y: 200, endPoint x: 293, endPoint y: 199, distance: 58.0
click at [293, 199] on div "Janela de atendimento Grade de atendimento Capacidade Transportadoras Veículos …" at bounding box center [373, 171] width 747 height 342
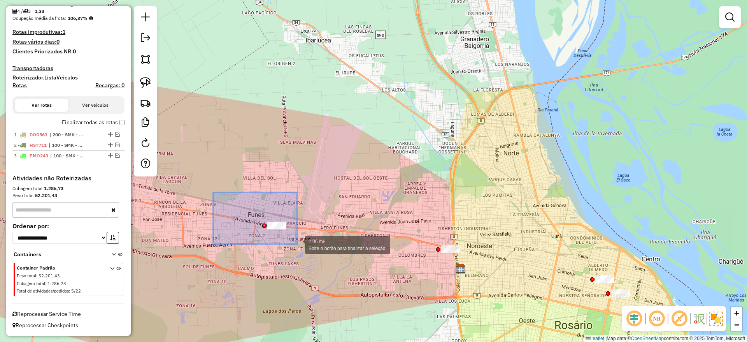
drag, startPoint x: 297, startPoint y: 244, endPoint x: 326, endPoint y: 261, distance: 33.5
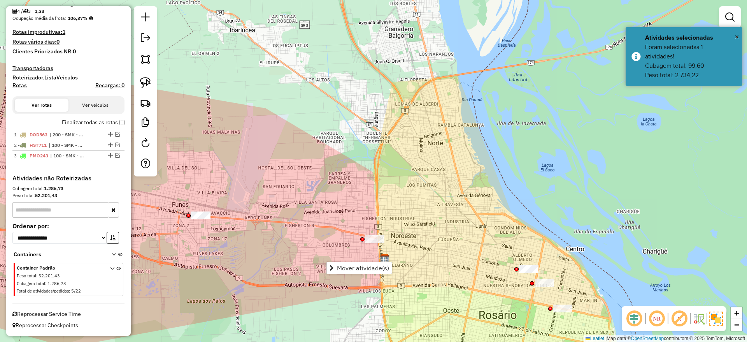
drag, startPoint x: 356, startPoint y: 204, endPoint x: 280, endPoint y: 194, distance: 76.5
click at [280, 194] on div "Janela de atendimento Grade de atendimento Capacidade Transportadoras Veículos …" at bounding box center [373, 171] width 747 height 342
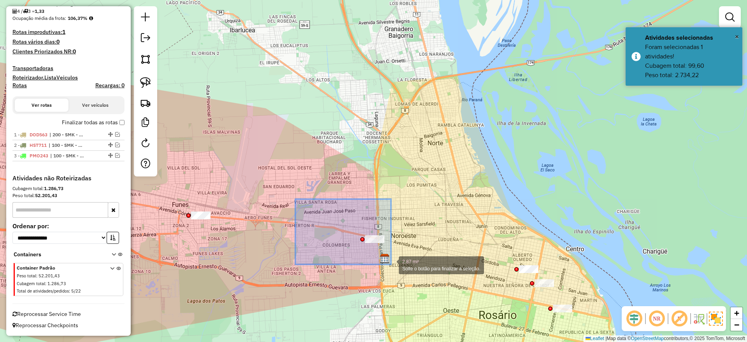
drag, startPoint x: 354, startPoint y: 244, endPoint x: 448, endPoint y: 279, distance: 100.0
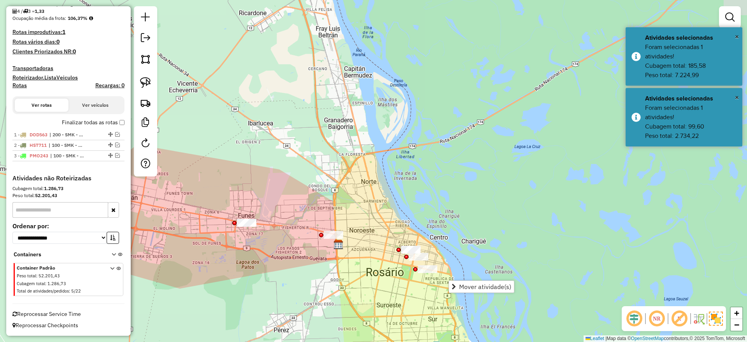
drag, startPoint x: 283, startPoint y: 204, endPoint x: 291, endPoint y: 199, distance: 9.3
click at [291, 199] on div "Janela de atendimento Grade de atendimento Capacidade Transportadoras Veículos …" at bounding box center [373, 171] width 747 height 342
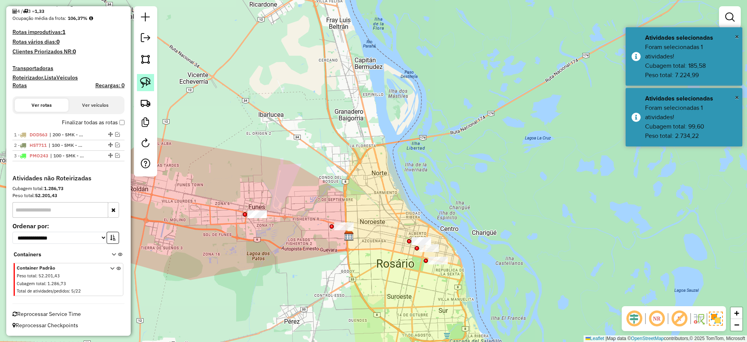
click at [146, 78] on img at bounding box center [145, 82] width 11 height 11
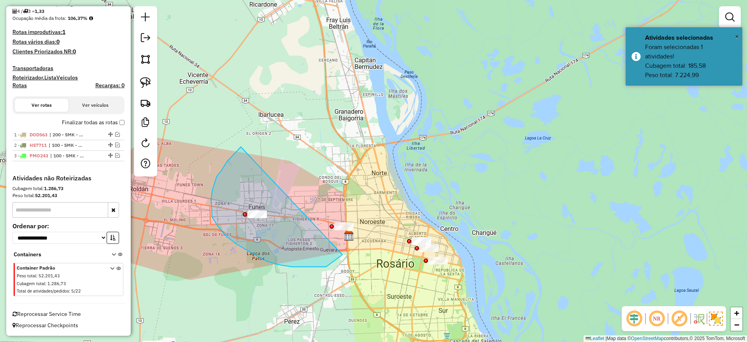
drag, startPoint x: 212, startPoint y: 189, endPoint x: 365, endPoint y: 209, distance: 154.2
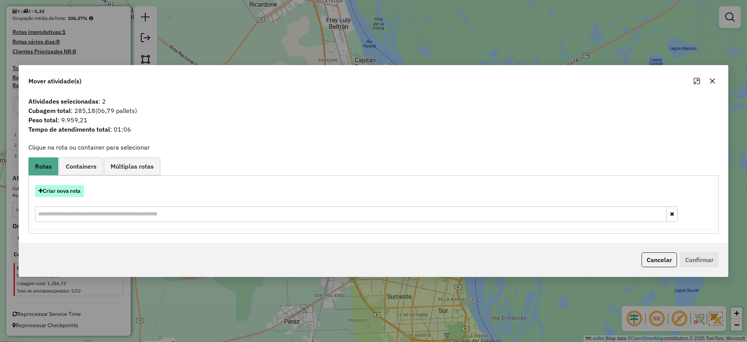
click at [77, 192] on button "Criar nova rota" at bounding box center [59, 191] width 49 height 12
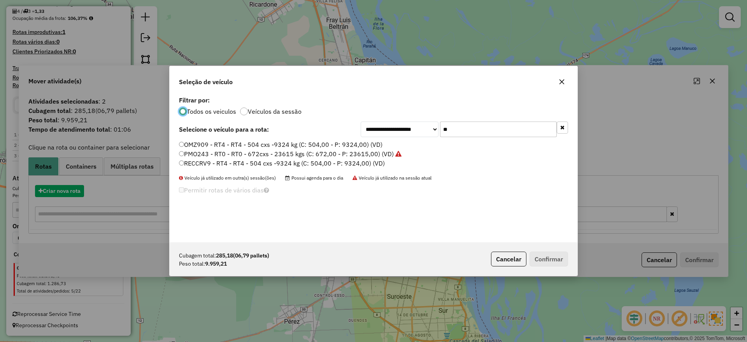
scroll to position [4, 2]
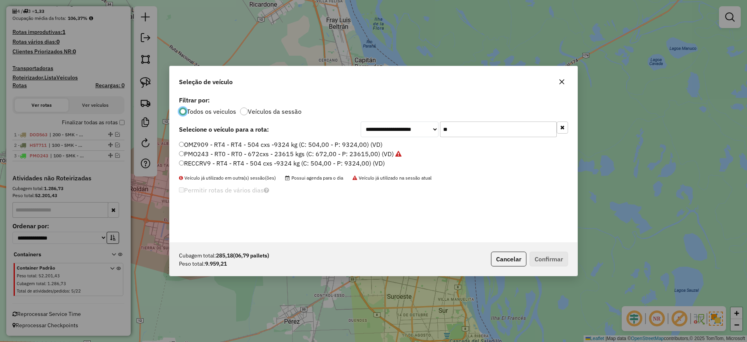
click at [454, 135] on input "**" at bounding box center [498, 129] width 117 height 16
type input "*"
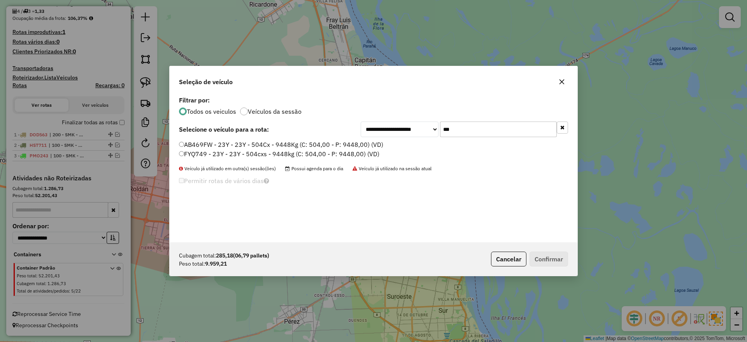
type input "***"
click at [346, 145] on label "AB469FW - 23Y - 23Y - 504Cx - 9448Kg (C: 504,00 - P: 9448,00) (VD)" at bounding box center [281, 144] width 204 height 9
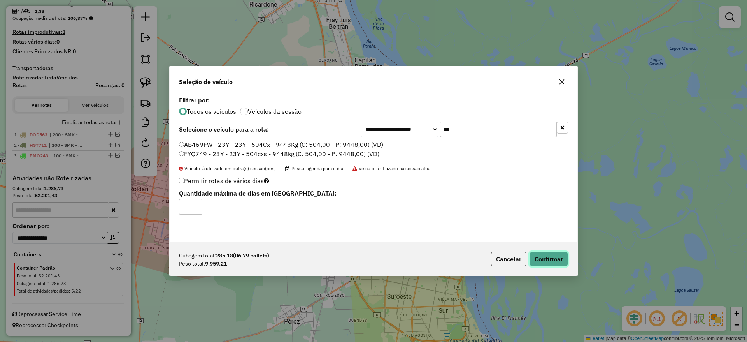
click at [562, 260] on button "Confirmar" at bounding box center [549, 258] width 39 height 15
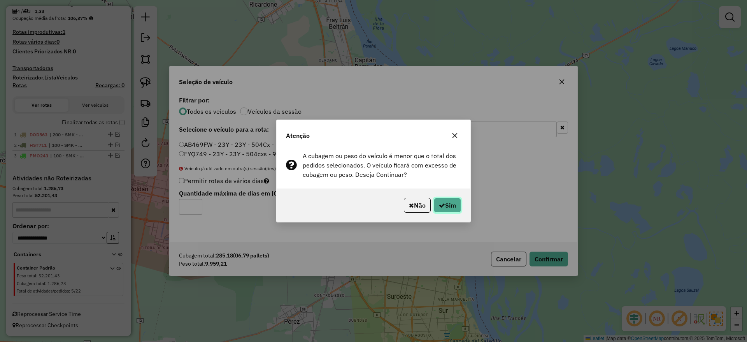
click at [451, 205] on button "Sim" at bounding box center [447, 205] width 27 height 15
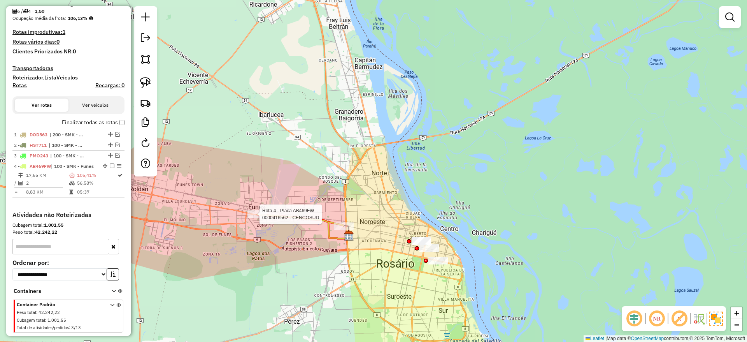
select select "**********"
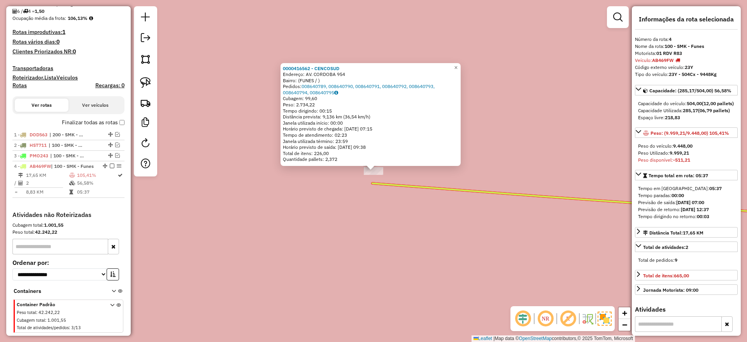
scroll to position [213, 0]
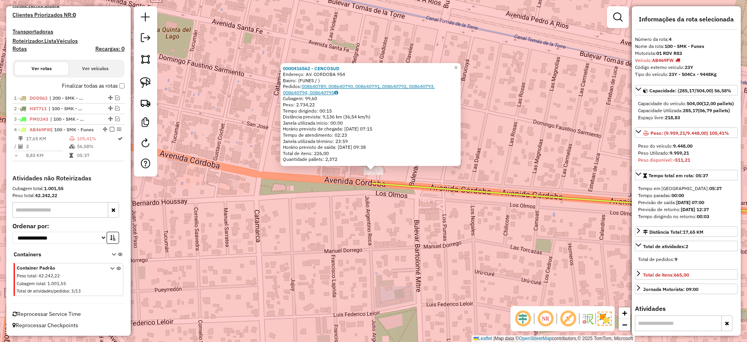
click at [349, 85] on link "008640789, 008640790, 008640791, 008640792, 008640793, 008640794, 008640795" at bounding box center [359, 89] width 152 height 12
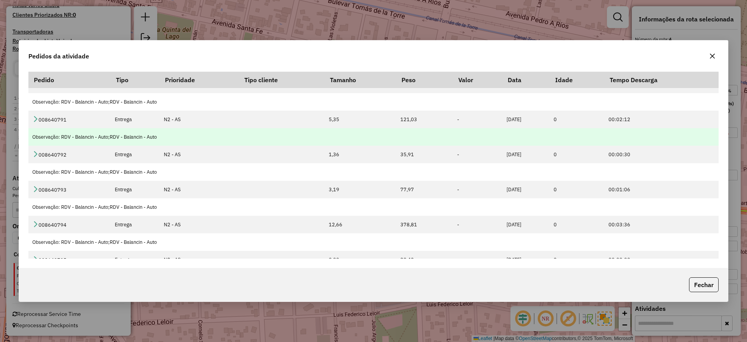
scroll to position [75, 0]
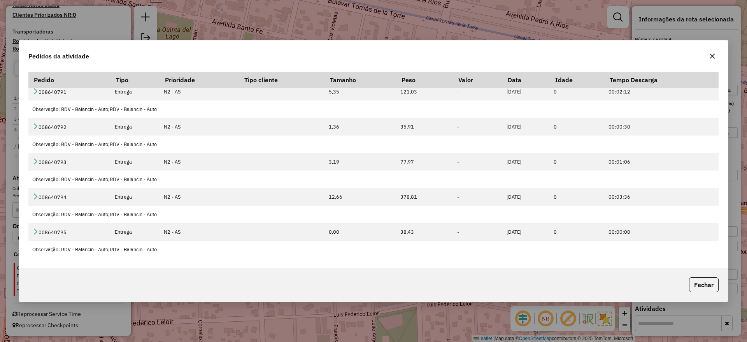
click at [720, 57] on div "Pedidos da atividade" at bounding box center [373, 54] width 709 height 28
click at [713, 54] on icon "button" at bounding box center [712, 56] width 6 height 6
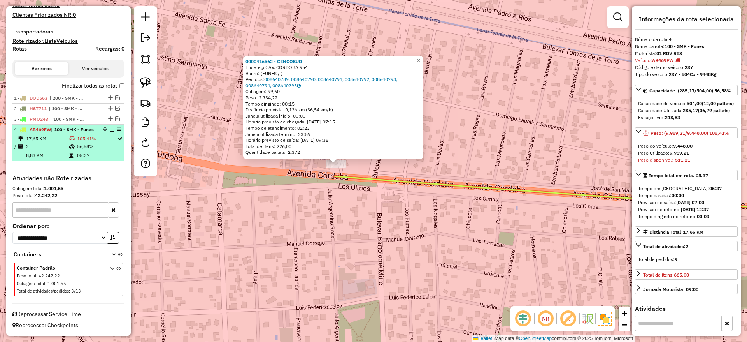
drag, startPoint x: 377, startPoint y: 197, endPoint x: 97, endPoint y: 152, distance: 283.5
click at [98, 152] on hb-router-mapa "Informações da Sessão 1229820 - 15/08/2025 Criação: 14/08/2025 14:51 Depósito: …" at bounding box center [373, 171] width 747 height 342
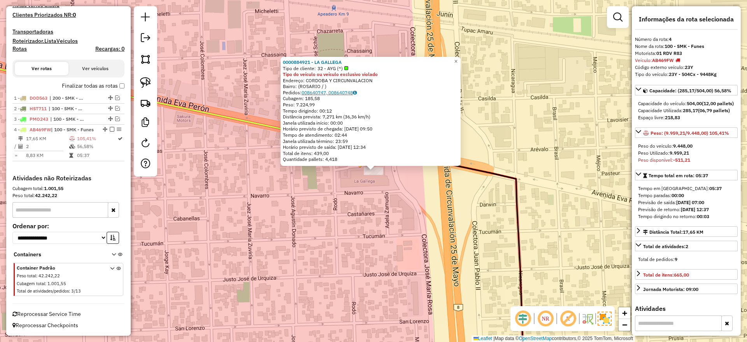
click at [354, 93] on link "008640747, 008640748" at bounding box center [329, 92] width 55 height 6
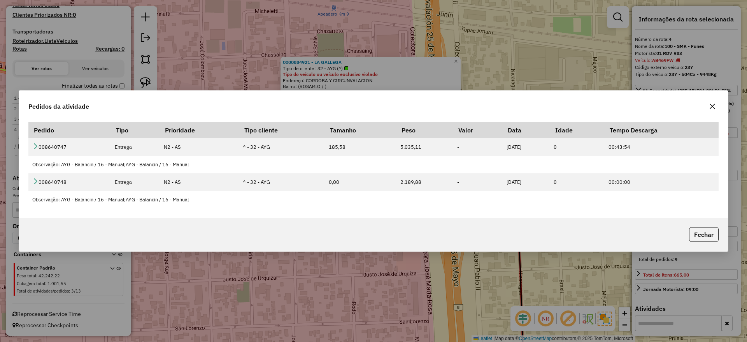
click at [716, 105] on button "button" at bounding box center [712, 106] width 12 height 12
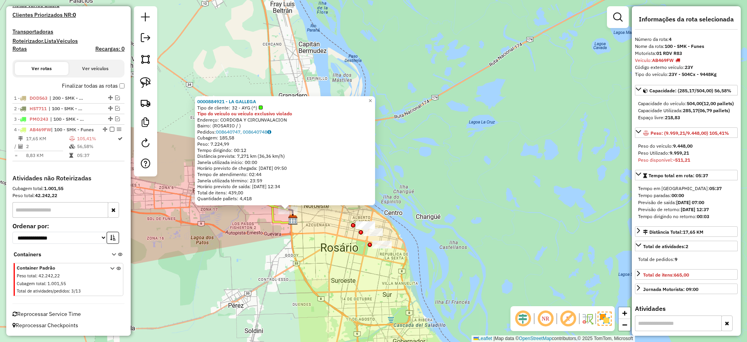
click at [361, 256] on div "0000884921 - LA GALLEGA Tipo de cliente: 32 - AYG (^) Tipo do veículo ou veícul…" at bounding box center [373, 171] width 747 height 342
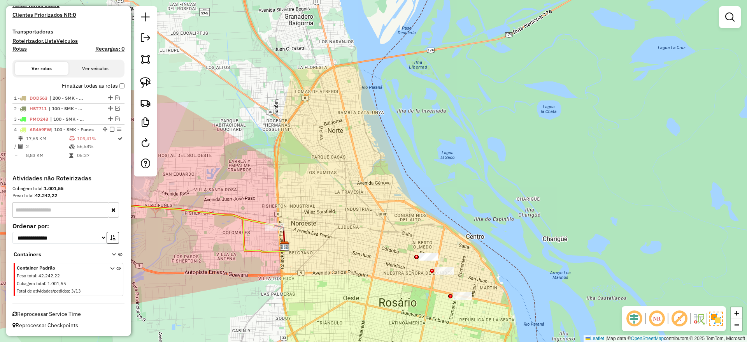
drag, startPoint x: 316, startPoint y: 181, endPoint x: 279, endPoint y: 188, distance: 38.0
click at [279, 188] on div "Janela de atendimento Grade de atendimento Capacidade Transportadoras Veículos …" at bounding box center [373, 171] width 747 height 342
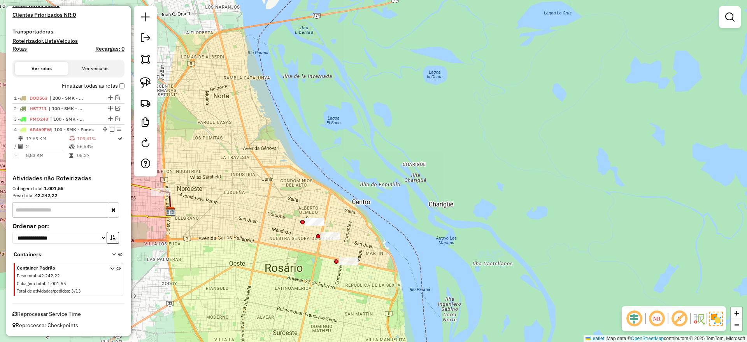
click at [292, 187] on div "Janela de atendimento Grade de atendimento Capacidade Transportadoras Veículos …" at bounding box center [373, 171] width 747 height 342
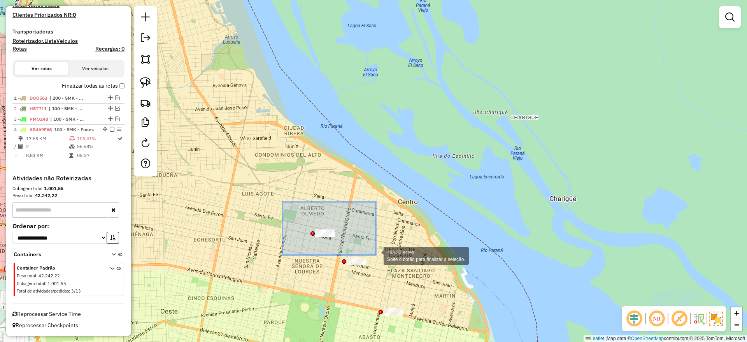
drag, startPoint x: 282, startPoint y: 202, endPoint x: 380, endPoint y: 254, distance: 110.7
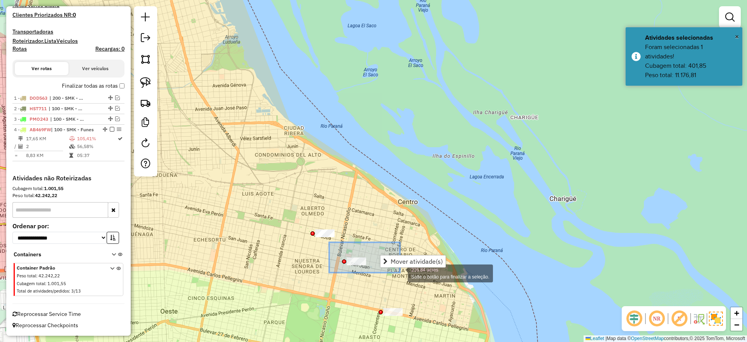
drag, startPoint x: 330, startPoint y: 242, endPoint x: 402, endPoint y: 273, distance: 79.0
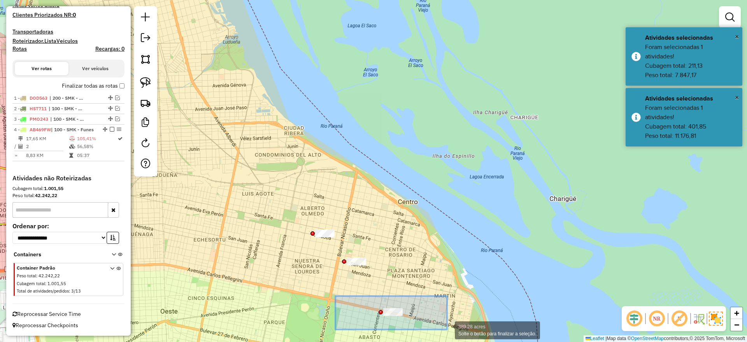
drag, startPoint x: 335, startPoint y: 296, endPoint x: 447, endPoint y: 329, distance: 116.6
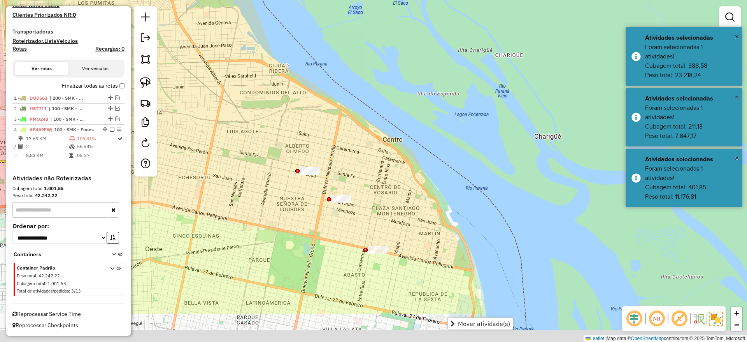
drag, startPoint x: 316, startPoint y: 296, endPoint x: 307, endPoint y: 223, distance: 74.0
click at [295, 221] on div "Janela de atendimento Grade de atendimento Capacidade Transportadoras Veículos …" at bounding box center [373, 171] width 747 height 342
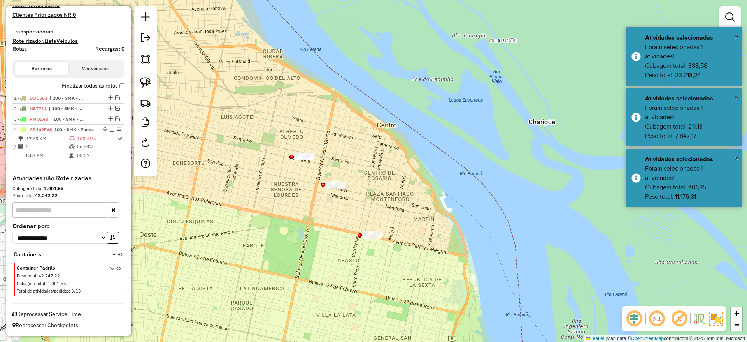
click at [375, 242] on div "Janela de atendimento Grade de atendimento Capacidade Transportadoras Veículos …" at bounding box center [373, 171] width 747 height 342
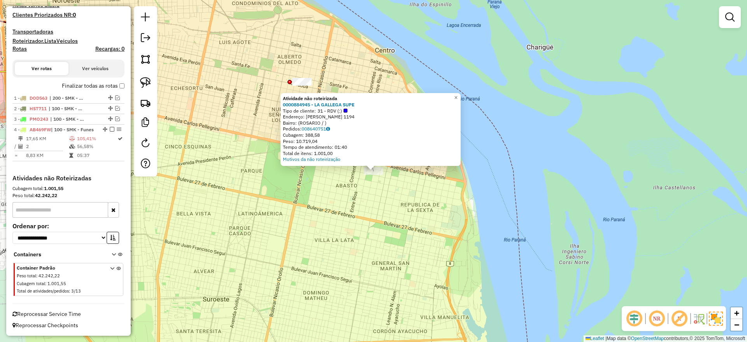
click at [384, 192] on div "Atividade não roteirizada 0000884945 - LA GALLEGA SUPE Tipo de cliente: 31 - RD…" at bounding box center [373, 171] width 747 height 342
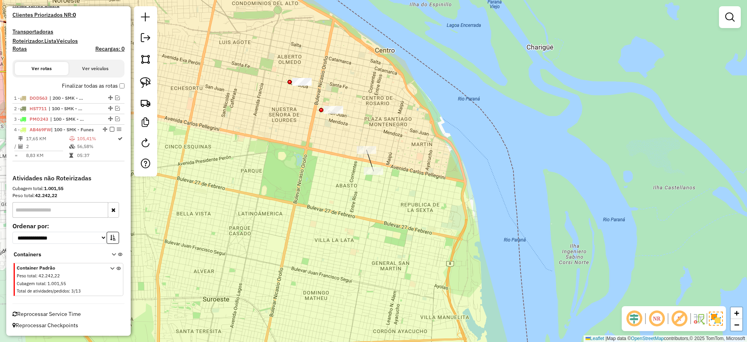
click at [316, 199] on div "Atividade não roteirizada 0000884945 - LA GALLEGA SUPE Tipo de cliente: 31 - RD…" at bounding box center [373, 171] width 747 height 342
drag, startPoint x: 146, startPoint y: 84, endPoint x: 151, endPoint y: 91, distance: 8.4
click at [146, 83] on img at bounding box center [145, 82] width 11 height 11
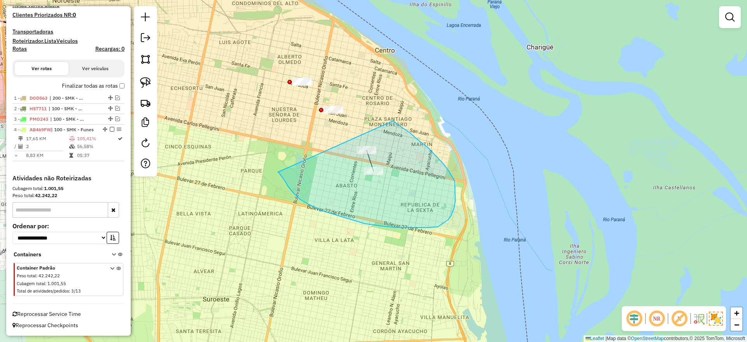
drag, startPoint x: 278, startPoint y: 172, endPoint x: 393, endPoint y: 121, distance: 126.5
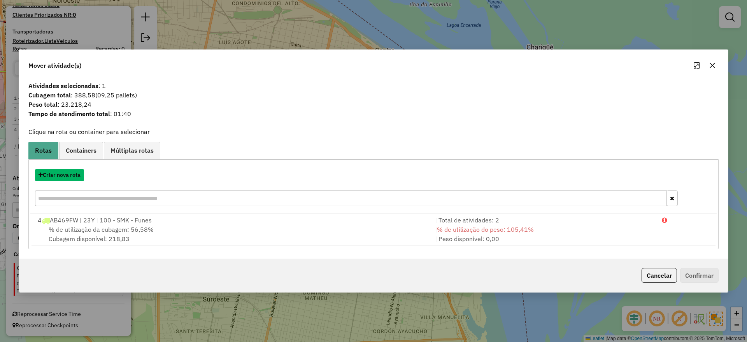
click at [59, 175] on button "Criar nova rota" at bounding box center [59, 175] width 49 height 12
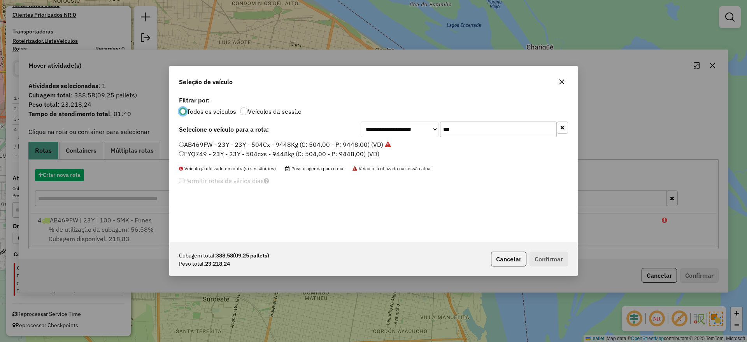
scroll to position [4, 2]
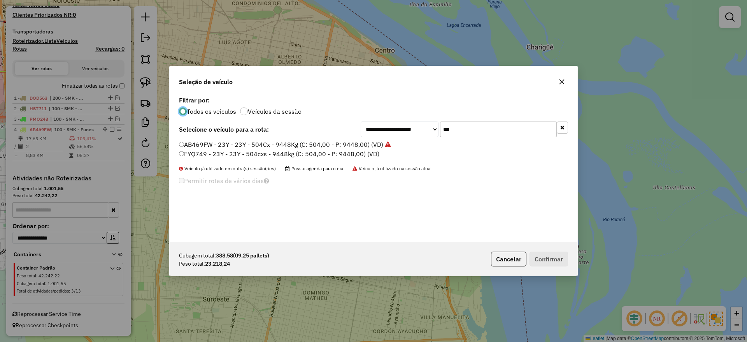
click at [471, 134] on input "***" at bounding box center [498, 129] width 117 height 16
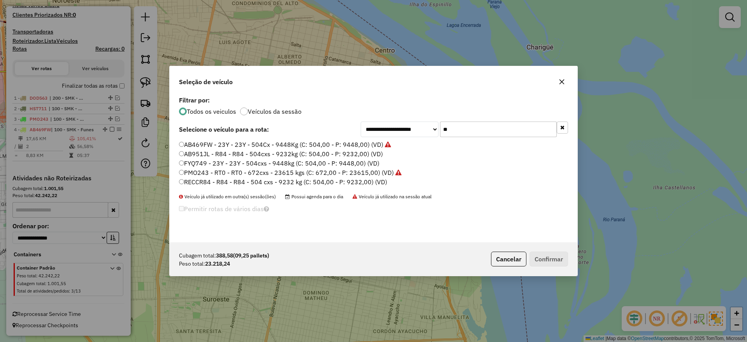
type input "*"
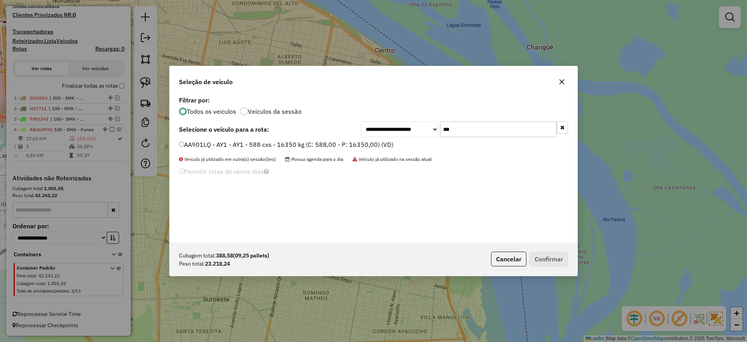
type input "***"
click at [369, 149] on div "AA901LQ - AY1 - AY1 - 588 cxs - 16350 kg (C: 588,00 - P: 16350,00) (VD)" at bounding box center [373, 148] width 398 height 16
click at [369, 146] on label "AA901LQ - AY1 - AY1 - 588 cxs - 16350 kg (C: 588,00 - P: 16350,00) (VD)" at bounding box center [286, 144] width 214 height 9
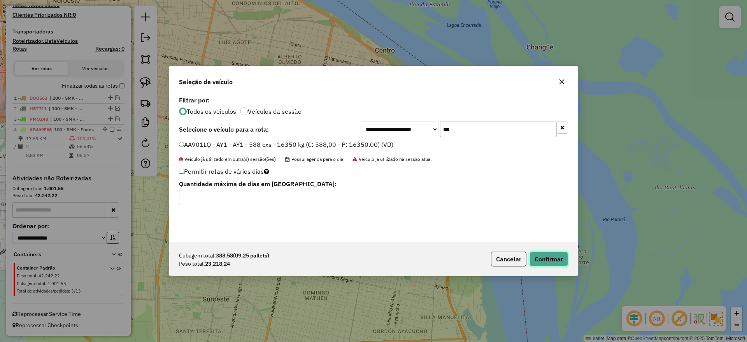
click at [544, 254] on button "Confirmar" at bounding box center [549, 258] width 39 height 15
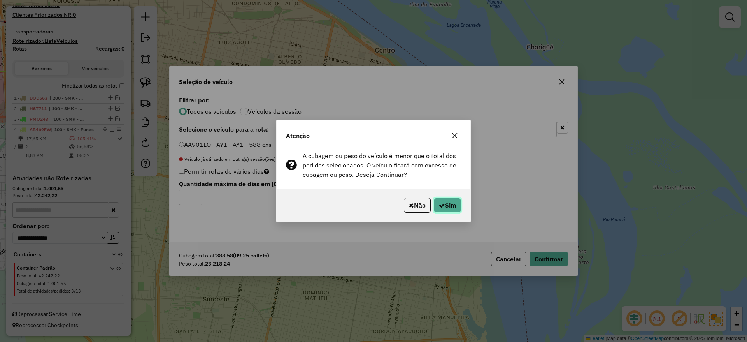
click at [440, 204] on icon "button" at bounding box center [442, 205] width 6 height 6
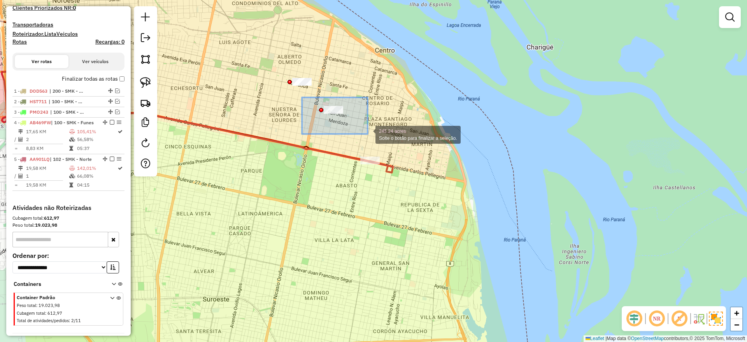
drag, startPoint x: 305, startPoint y: 97, endPoint x: 368, endPoint y: 134, distance: 72.4
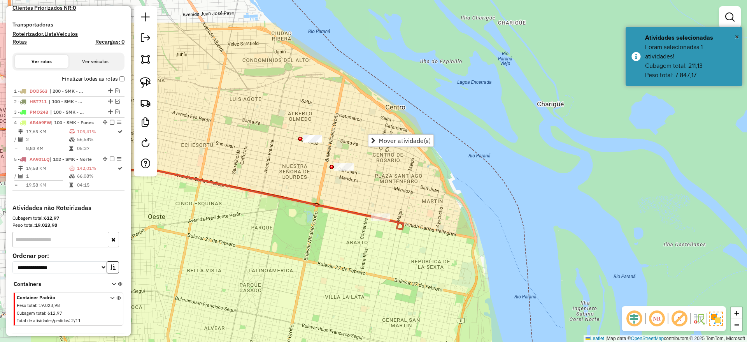
drag, startPoint x: 363, startPoint y: 133, endPoint x: 373, endPoint y: 195, distance: 62.8
click at [373, 195] on div "Janela de atendimento Grade de atendimento Capacidade Transportadoras Veículos …" at bounding box center [373, 171] width 747 height 342
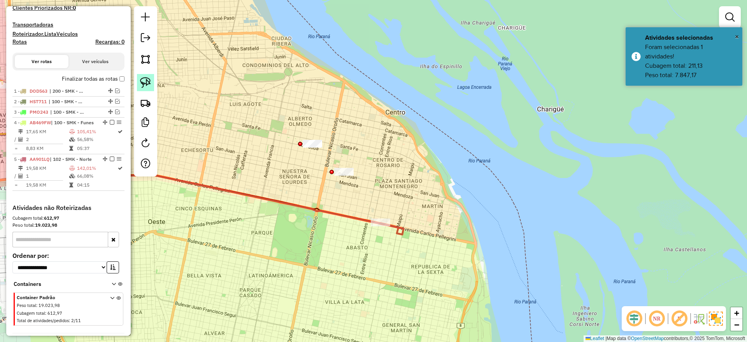
click at [142, 79] on img at bounding box center [145, 82] width 11 height 11
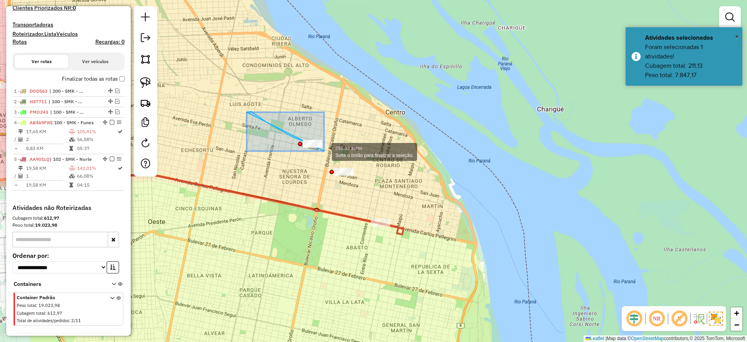
drag, startPoint x: 247, startPoint y: 112, endPoint x: 340, endPoint y: 156, distance: 102.9
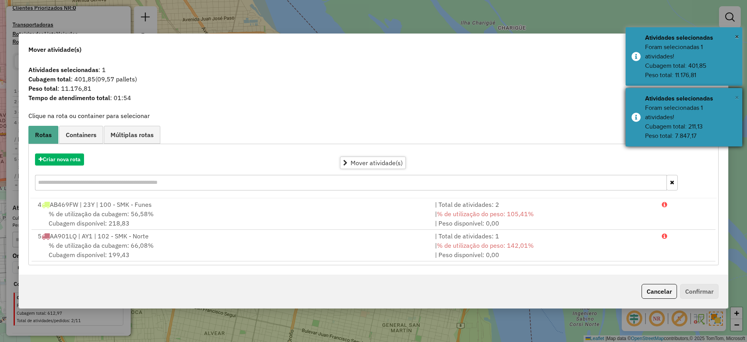
click at [739, 97] on span "×" at bounding box center [737, 97] width 4 height 9
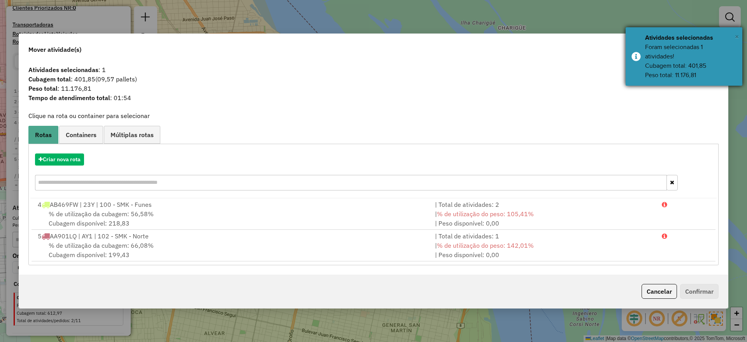
click at [736, 39] on span "×" at bounding box center [737, 36] width 4 height 9
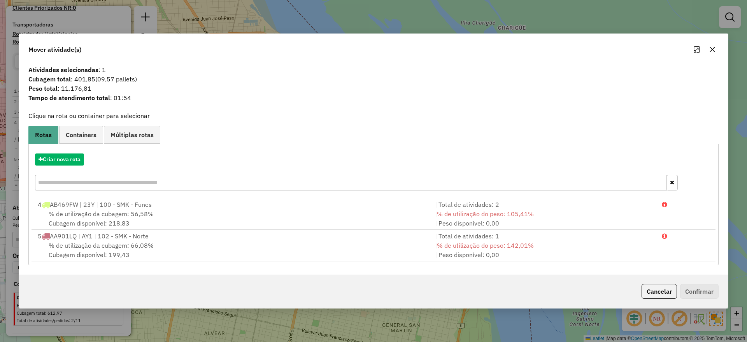
click at [711, 47] on icon "button" at bounding box center [712, 49] width 6 height 6
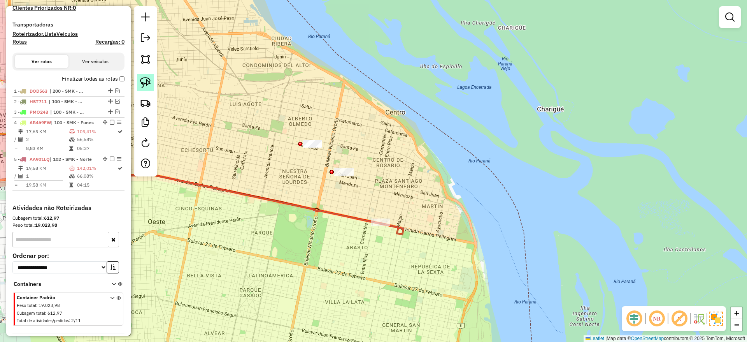
click at [147, 79] on img at bounding box center [145, 82] width 11 height 11
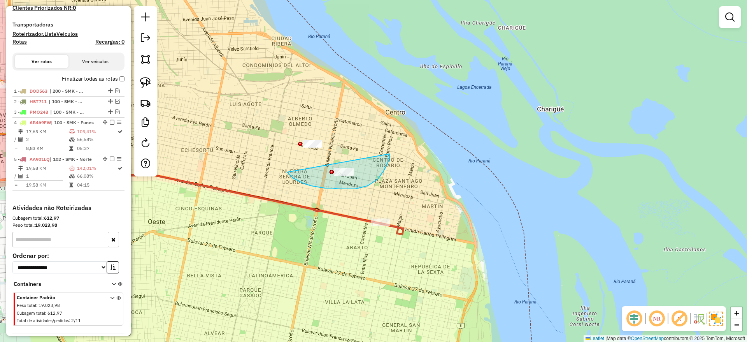
drag, startPoint x: 293, startPoint y: 178, endPoint x: 390, endPoint y: 154, distance: 99.5
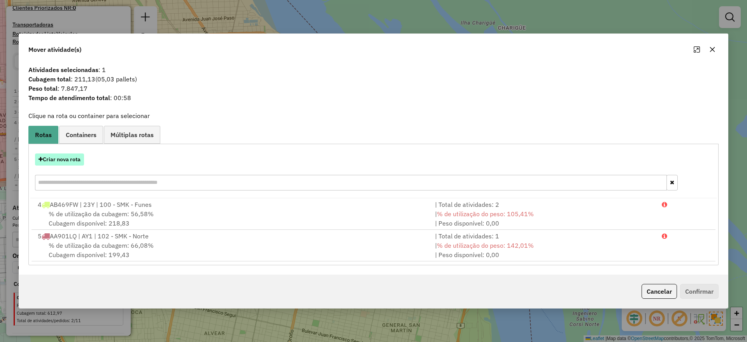
click at [61, 163] on button "Criar nova rota" at bounding box center [59, 159] width 49 height 12
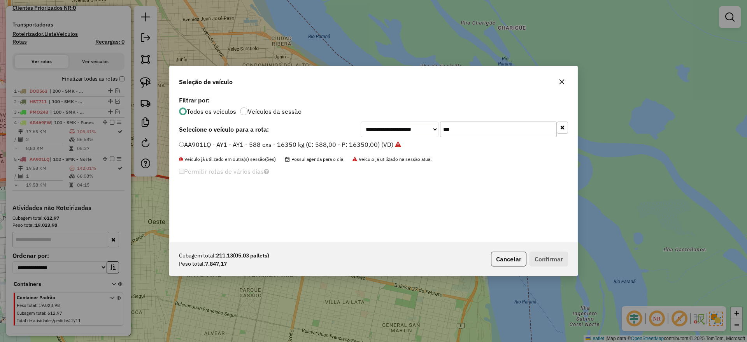
drag, startPoint x: 466, startPoint y: 126, endPoint x: 400, endPoint y: 142, distance: 68.0
click at [466, 127] on input "***" at bounding box center [498, 129] width 117 height 16
type input "*"
type input "***"
click at [360, 144] on label "PLF972 - 28Y - 28Y - 504cxs - 8482kgs (C: 504,00 - P: 8482,00) (VD)" at bounding box center [280, 144] width 203 height 9
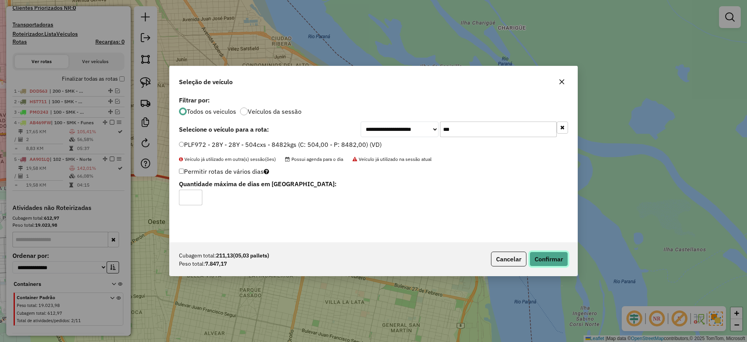
click at [556, 254] on button "Confirmar" at bounding box center [549, 258] width 39 height 15
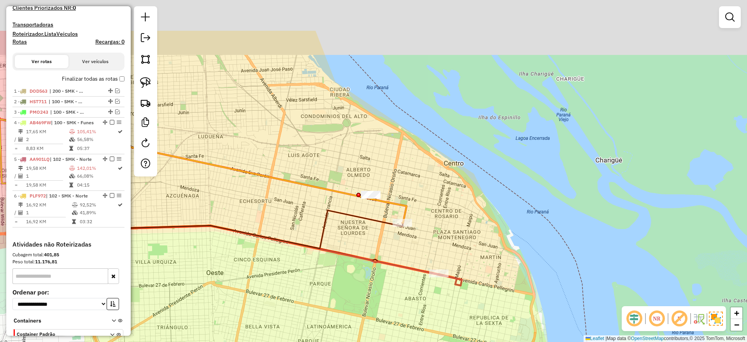
click at [307, 231] on div "Janela de atendimento Grade de atendimento Capacidade Transportadoras Veículos …" at bounding box center [373, 171] width 747 height 342
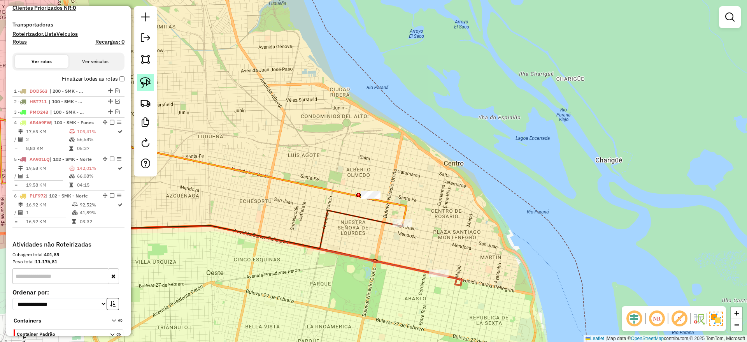
click at [142, 75] on link at bounding box center [145, 82] width 17 height 17
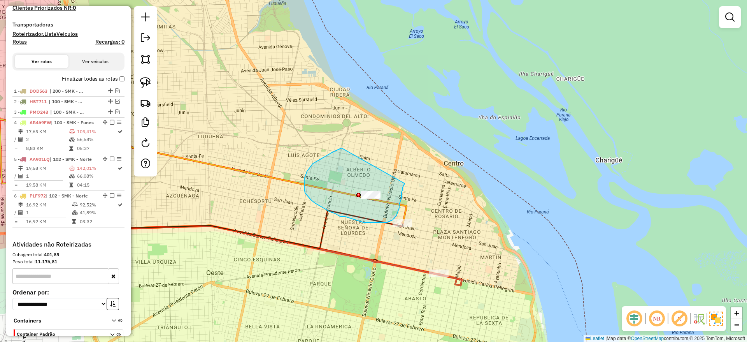
drag, startPoint x: 306, startPoint y: 173, endPoint x: 393, endPoint y: 184, distance: 87.1
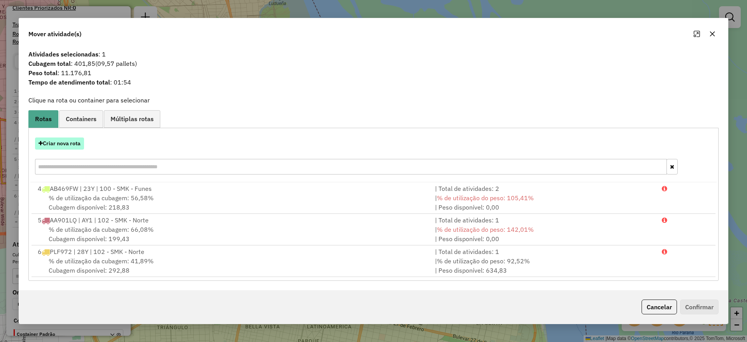
click at [69, 140] on button "Criar nova rota" at bounding box center [59, 143] width 49 height 12
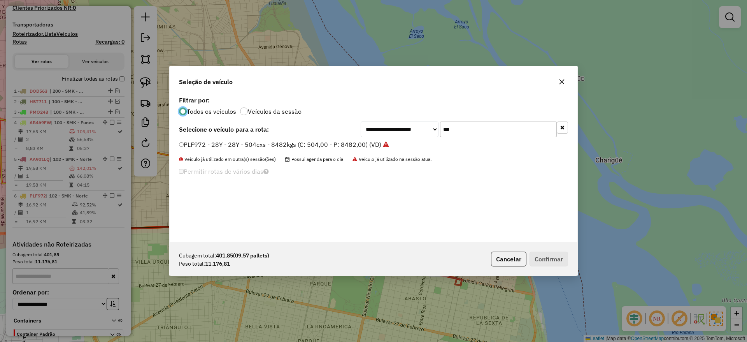
drag, startPoint x: 462, startPoint y: 120, endPoint x: 460, endPoint y: 127, distance: 7.6
click at [461, 125] on div "**********" at bounding box center [374, 168] width 408 height 148
click at [460, 127] on input "***" at bounding box center [498, 129] width 117 height 16
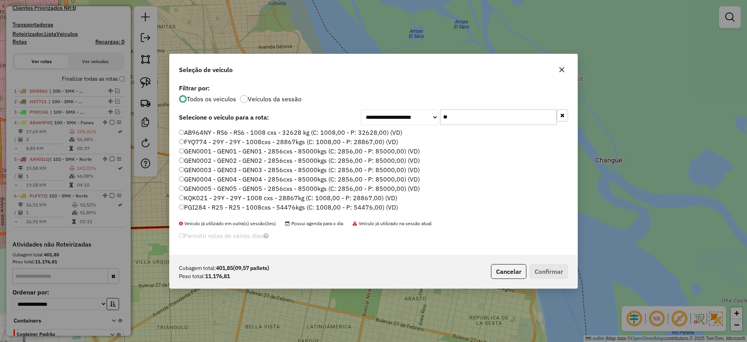
type input "*"
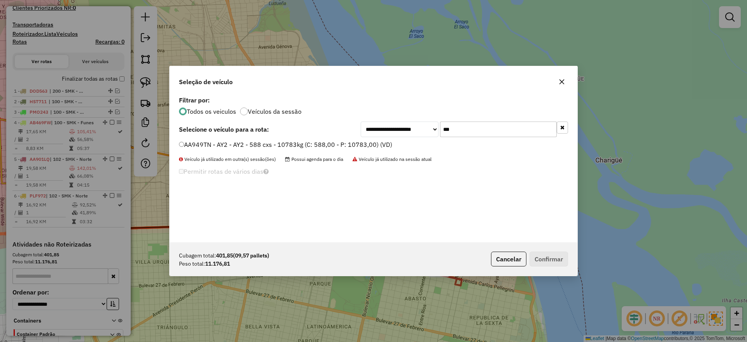
type input "***"
click at [387, 144] on label "AA949TN - AY2 - AY2 - 588 cxs - 10783kg (C: 588,00 - P: 10783,00) (VD)" at bounding box center [285, 144] width 213 height 9
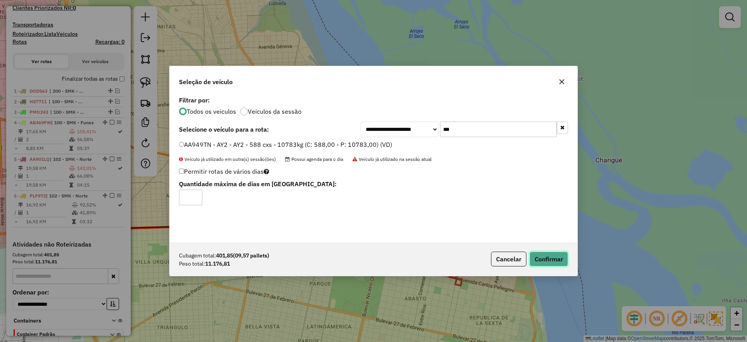
click at [557, 258] on button "Confirmar" at bounding box center [549, 258] width 39 height 15
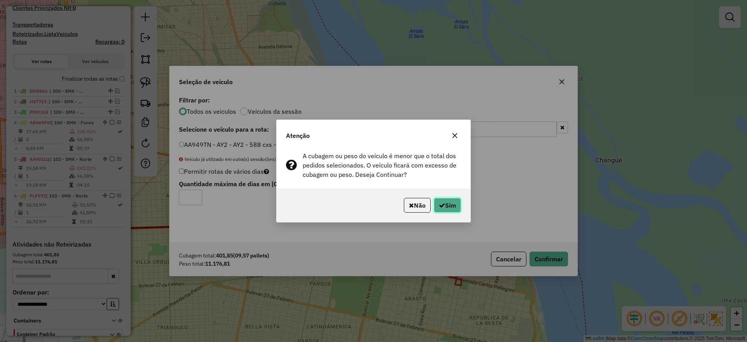
click at [454, 207] on button "Sim" at bounding box center [447, 205] width 27 height 15
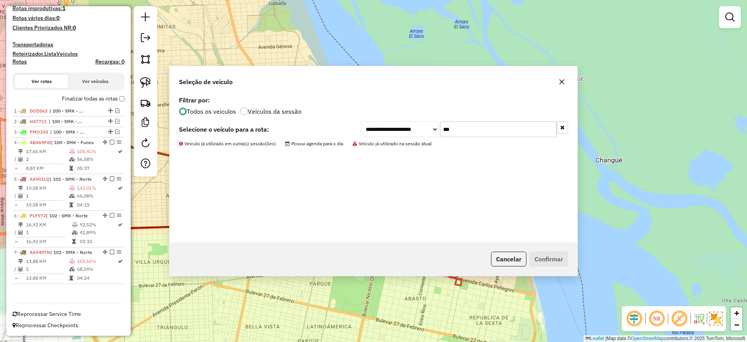
scroll to position [200, 0]
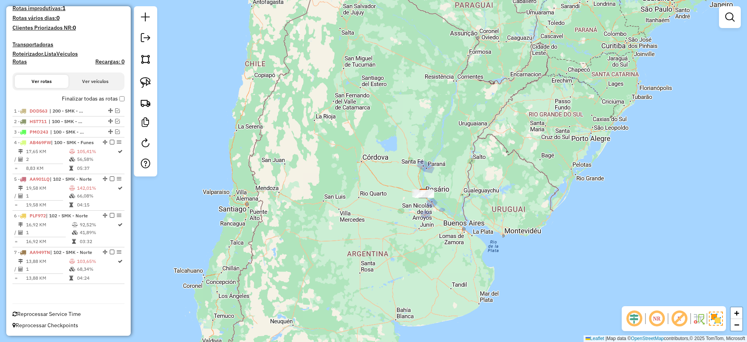
drag, startPoint x: 358, startPoint y: 210, endPoint x: 311, endPoint y: 142, distance: 82.9
click at [333, 149] on div "Janela de atendimento Grade de atendimento Capacidade Transportadoras Veículos …" at bounding box center [373, 171] width 747 height 342
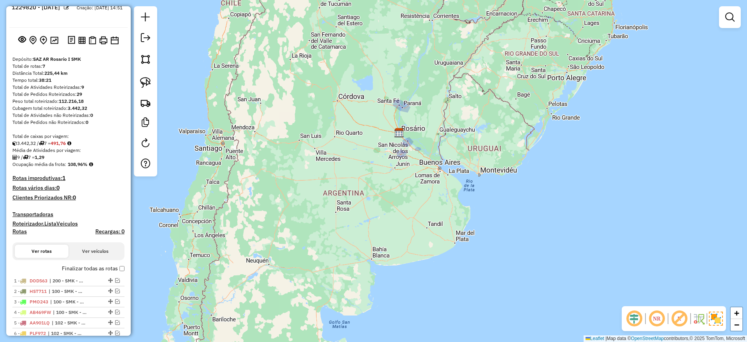
scroll to position [0, 0]
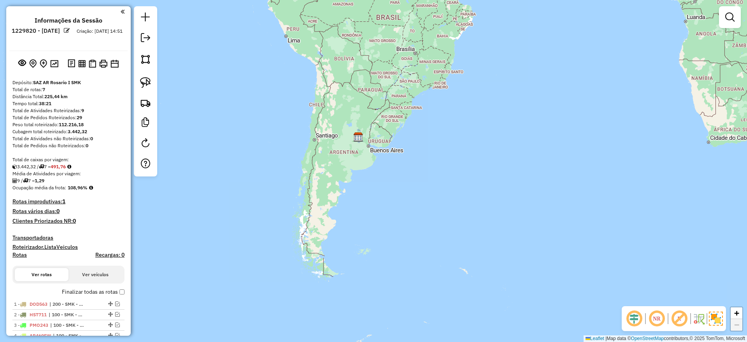
drag, startPoint x: 340, startPoint y: 166, endPoint x: 343, endPoint y: 185, distance: 19.3
click at [343, 185] on div "Janela de atendimento Grade de atendimento Capacidade Transportadoras Veículos …" at bounding box center [373, 171] width 747 height 342
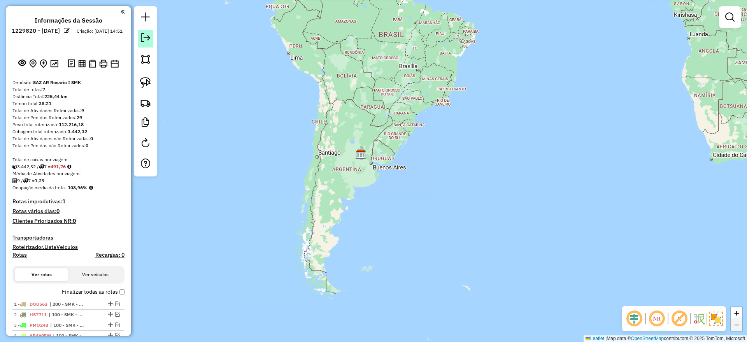
click at [150, 36] on link at bounding box center [146, 39] width 16 height 18
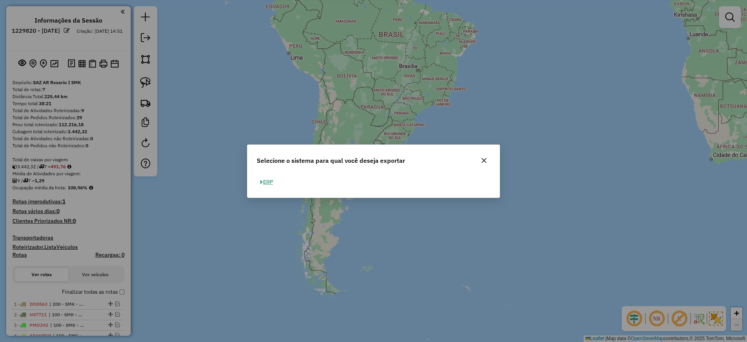
click at [269, 180] on button "ERP" at bounding box center [267, 182] width 20 height 12
select select "*********"
select select "**"
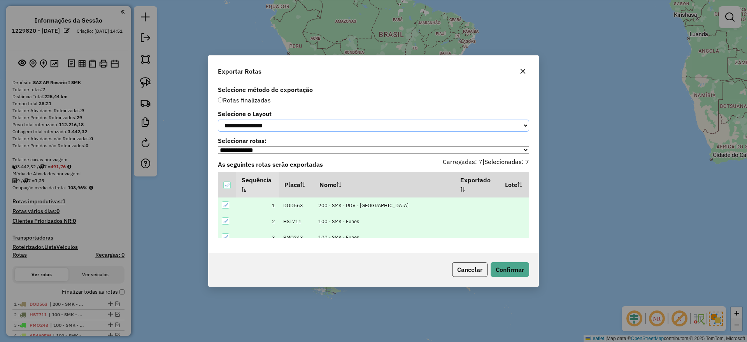
click at [377, 119] on select "**********" at bounding box center [373, 125] width 311 height 12
select select "*********"
click at [218, 119] on select "**********" at bounding box center [373, 125] width 311 height 12
drag, startPoint x: 506, startPoint y: 270, endPoint x: 306, endPoint y: 56, distance: 292.4
click at [307, 65] on div "**********" at bounding box center [373, 170] width 331 height 231
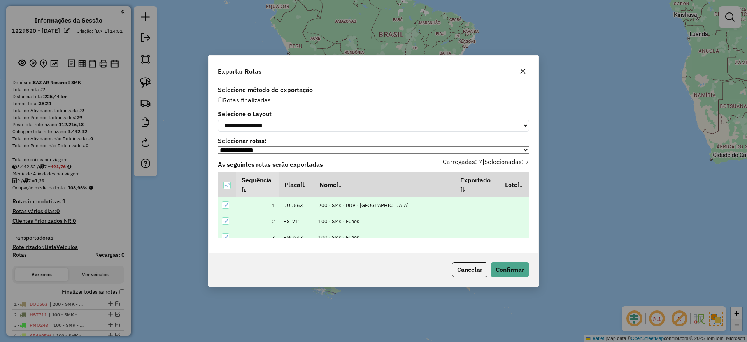
click at [520, 73] on button "button" at bounding box center [523, 71] width 12 height 12
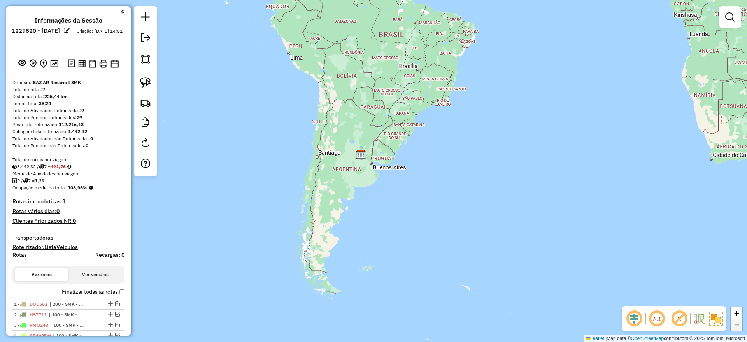
click at [123, 290] on div "Depósito: SAZ AR Rosario I SMK Total de rotas: 7 Distância Total: 225,44 km Tem…" at bounding box center [68, 232] width 118 height 307
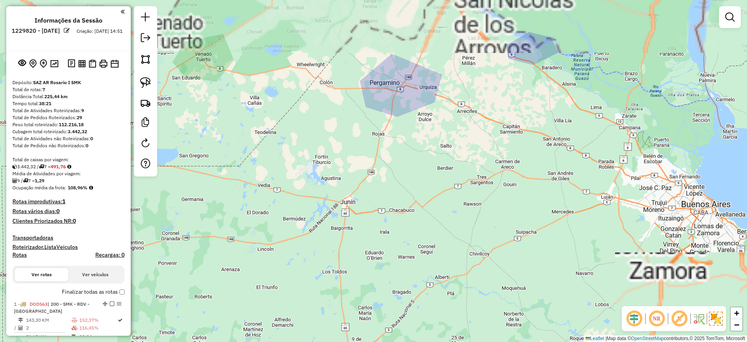
drag, startPoint x: 352, startPoint y: 151, endPoint x: 313, endPoint y: 305, distance: 158.8
click at [313, 305] on div "Janela de atendimento Grade de atendimento Capacidade Transportadoras Veículos …" at bounding box center [373, 171] width 747 height 342
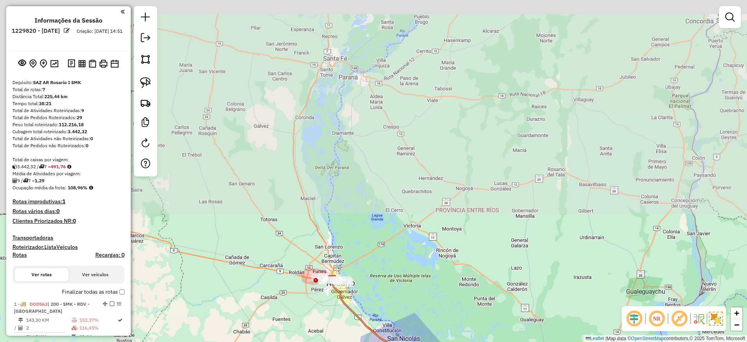
drag, startPoint x: 267, startPoint y: 184, endPoint x: 345, endPoint y: 368, distance: 200.3
click at [345, 341] on html "Aguarde... Pop-up bloqueado! Seu navegador bloqueou automáticamente a abertura …" at bounding box center [373, 171] width 747 height 342
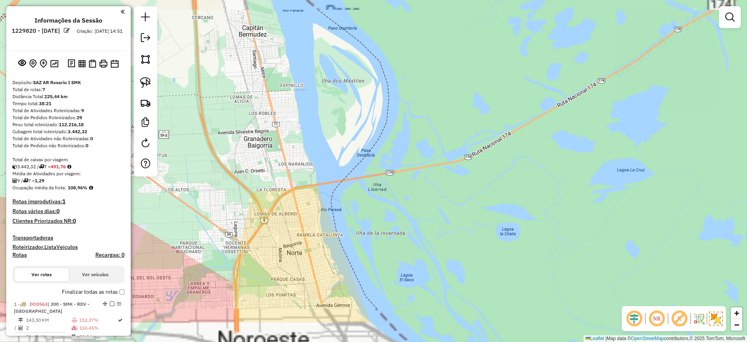
drag, startPoint x: 370, startPoint y: 254, endPoint x: 339, endPoint y: 113, distance: 144.3
click at [339, 113] on div "Janela de atendimento Grade de atendimento Capacidade Transportadoras Veículos …" at bounding box center [373, 171] width 747 height 342
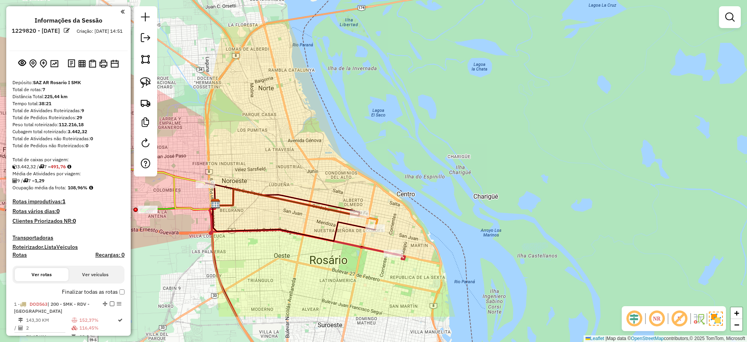
drag, startPoint x: 402, startPoint y: 220, endPoint x: 400, endPoint y: 175, distance: 44.4
click at [400, 175] on div "Janela de atendimento Grade de atendimento Capacidade Transportadoras Veículos …" at bounding box center [373, 171] width 747 height 342
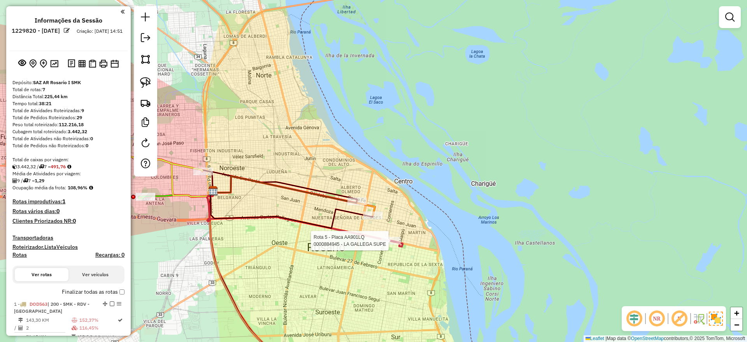
select select "**********"
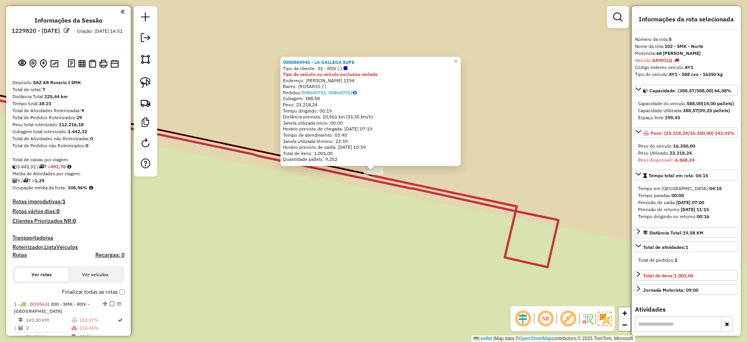
scroll to position [285, 0]
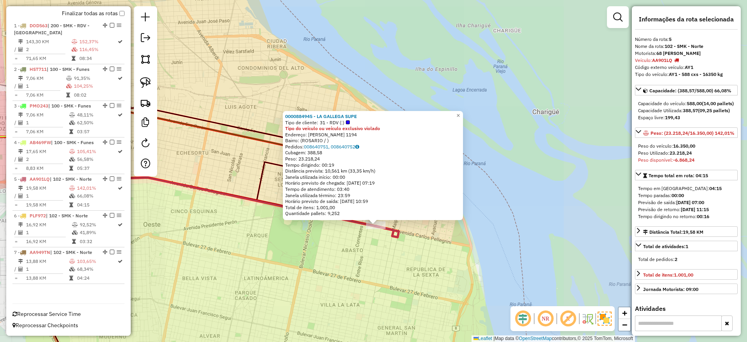
click at [356, 265] on div "0000884945 - LA GALLEGA SUPE Tipo de cliente: 31 - RDV (:) Tipo do veículo ou v…" at bounding box center [373, 171] width 747 height 342
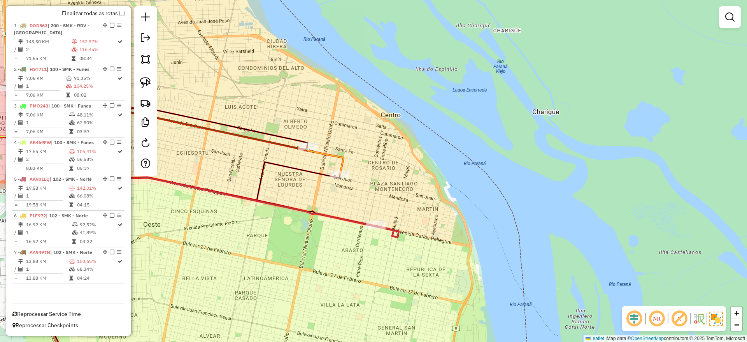
click at [305, 141] on icon at bounding box center [162, 117] width 291 height 59
select select "**********"
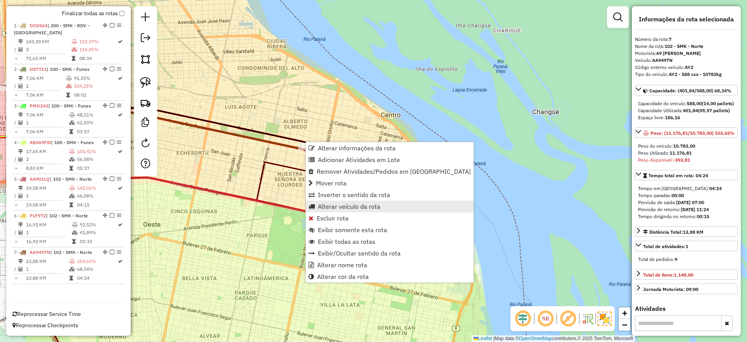
click at [337, 208] on span "Alterar veículo da rota" at bounding box center [349, 206] width 63 height 6
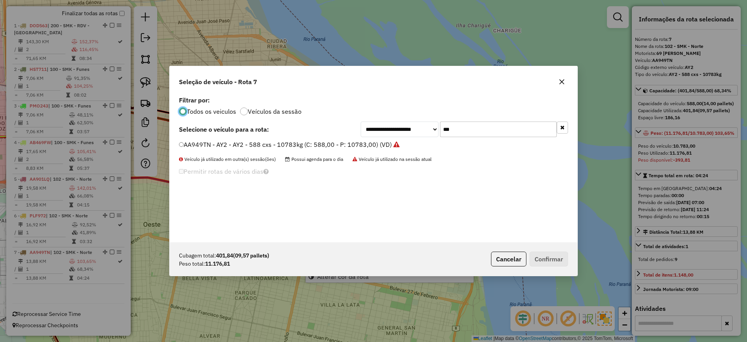
scroll to position [4, 2]
drag, startPoint x: 463, startPoint y: 131, endPoint x: 470, endPoint y: 130, distance: 6.6
click at [463, 130] on input "***" at bounding box center [498, 129] width 117 height 16
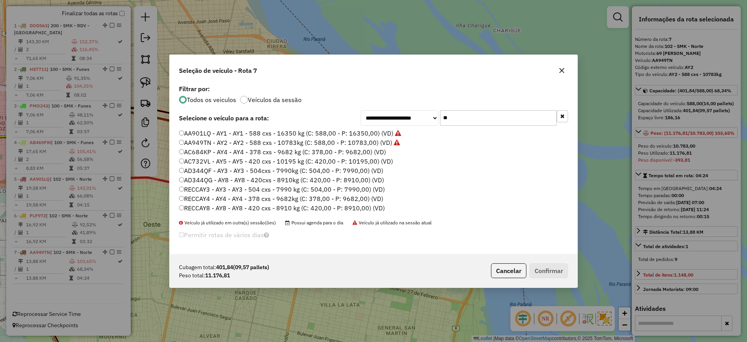
type input "*"
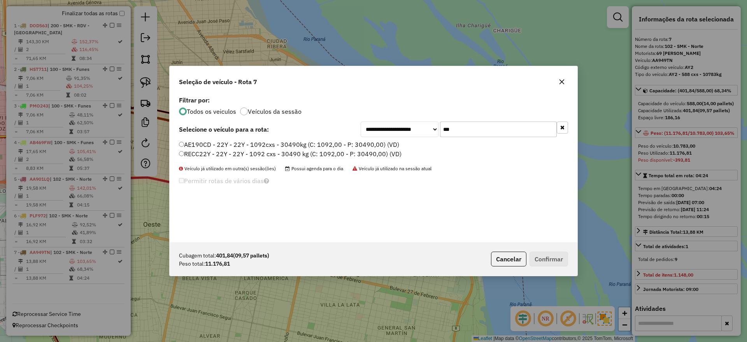
type input "***"
click at [374, 143] on label "AE190CD - 22Y - 22Y - 1092cxs - 30490kg (C: 1092,00 - P: 30490,00) (VD)" at bounding box center [289, 144] width 220 height 9
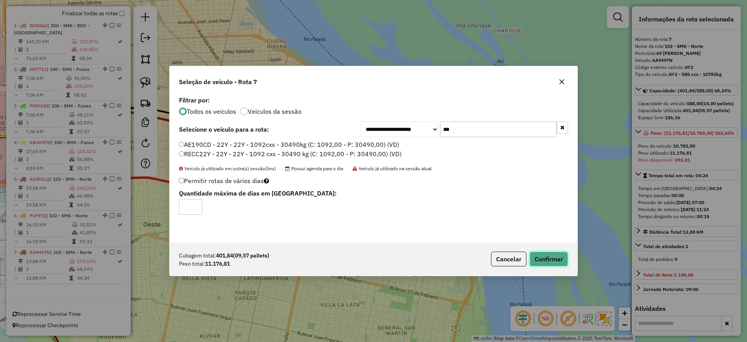
click at [553, 255] on button "Confirmar" at bounding box center [549, 258] width 39 height 15
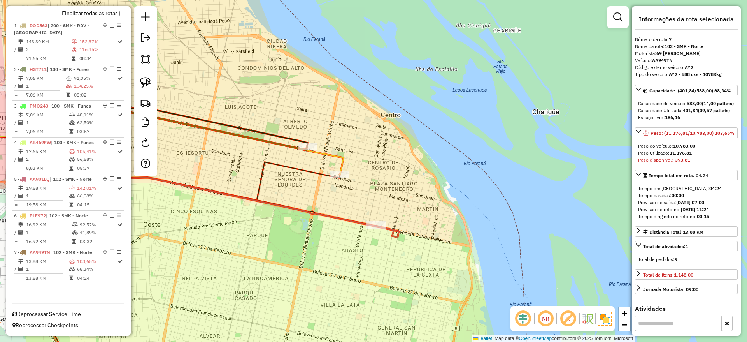
click at [343, 162] on icon at bounding box center [181, 135] width 325 height 78
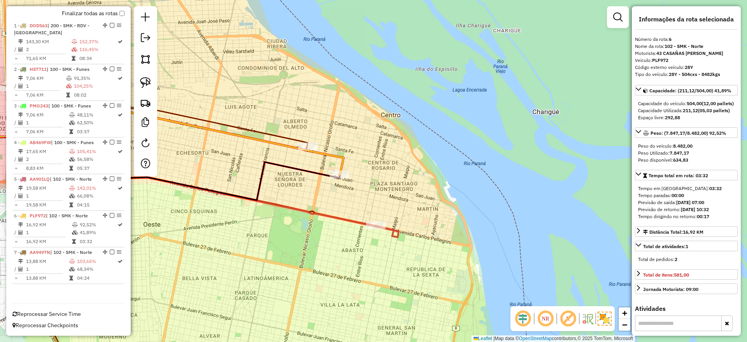
drag, startPoint x: 274, startPoint y: 234, endPoint x: 333, endPoint y: 214, distance: 62.8
click at [333, 214] on div "Janela de atendimento Grade de atendimento Capacidade Transportadoras Veículos …" at bounding box center [373, 171] width 747 height 342
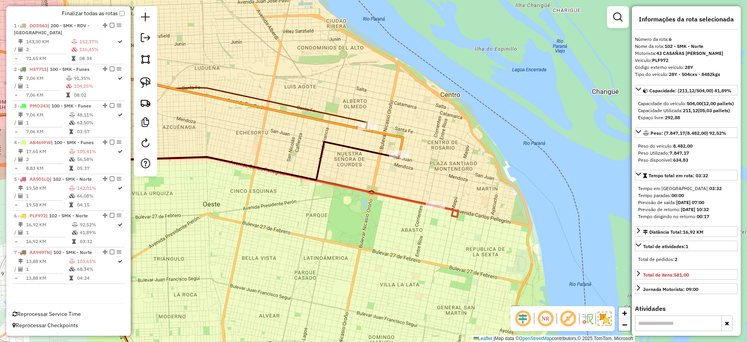
scroll to position [52, 0]
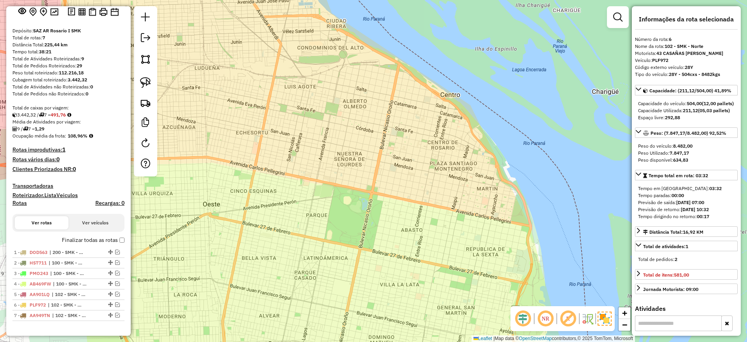
click at [393, 292] on div "Janela de atendimento Grade de atendimento Capacidade Transportadoras Veículos …" at bounding box center [373, 171] width 747 height 342
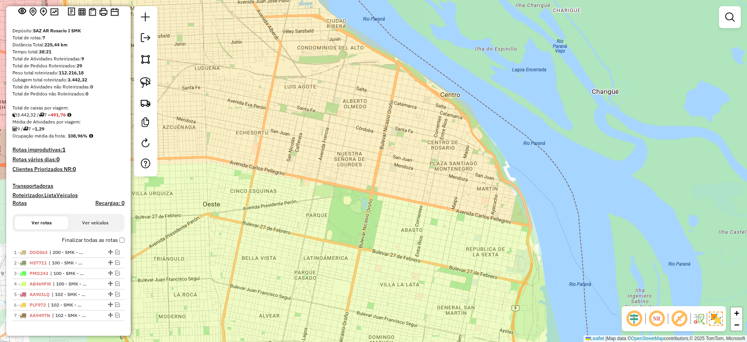
click at [440, 338] on div "Janela de atendimento Grade de atendimento Capacidade Transportadoras Veículos …" at bounding box center [373, 171] width 747 height 342
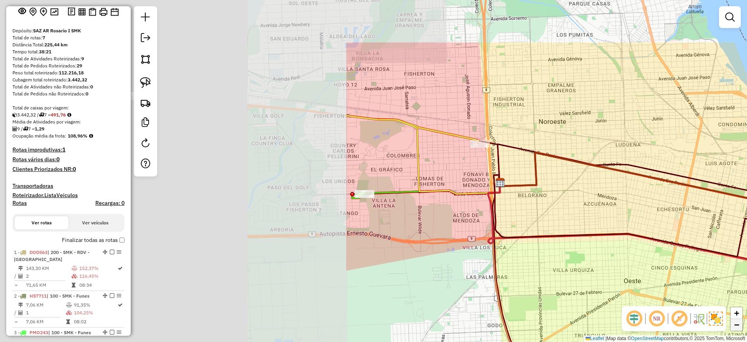
drag, startPoint x: 228, startPoint y: 247, endPoint x: 736, endPoint y: 330, distance: 514.5
click at [736, 330] on div "Janela de atendimento Grade de atendimento Capacidade Transportadoras Veículos …" at bounding box center [373, 171] width 747 height 342
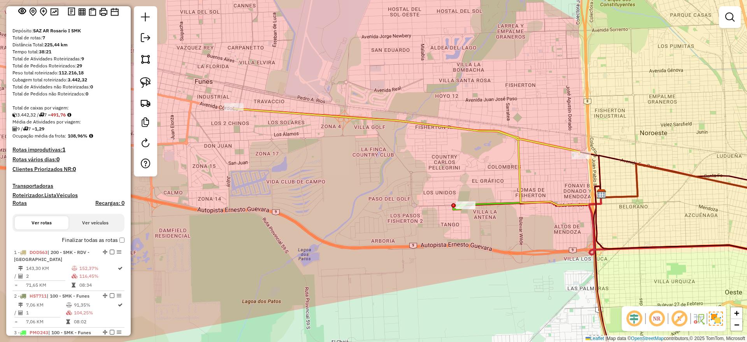
click at [503, 206] on icon at bounding box center [527, 202] width 148 height 16
select select "**********"
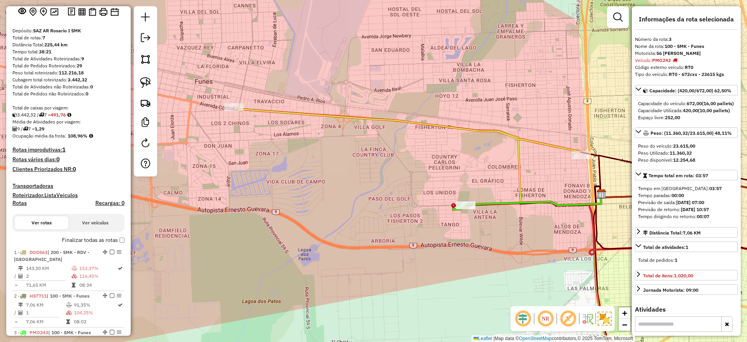
scroll to position [285, 0]
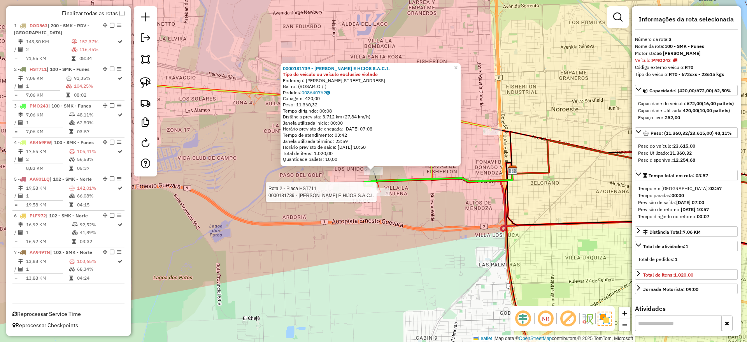
click at [383, 196] on div at bounding box center [380, 192] width 19 height 8
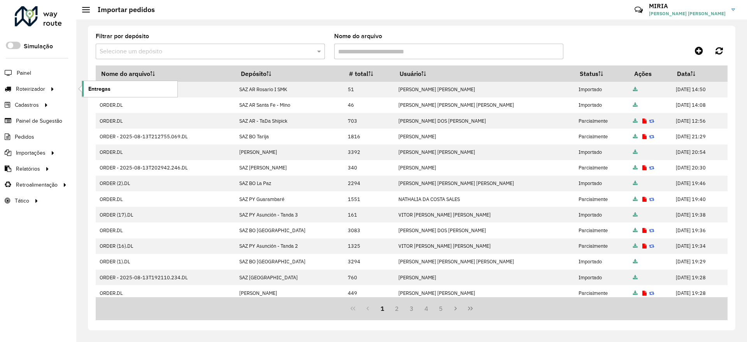
click at [98, 92] on span "Entregas" at bounding box center [99, 89] width 22 height 8
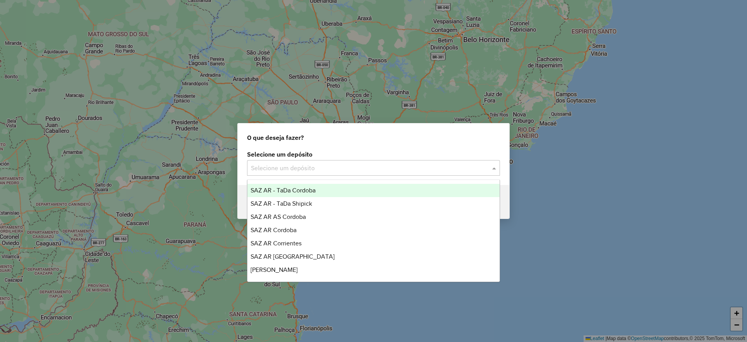
click at [270, 166] on input "text" at bounding box center [366, 167] width 230 height 9
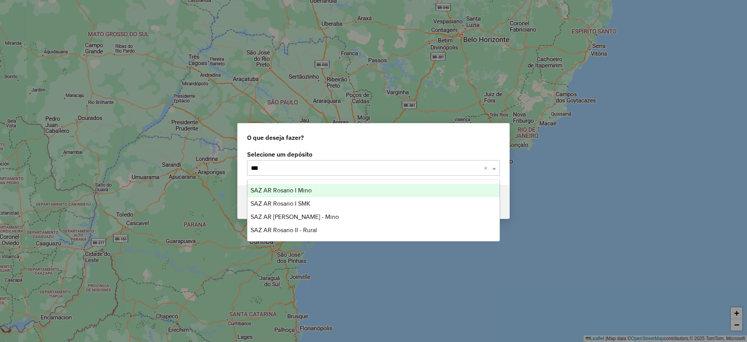
type input "****"
click at [279, 196] on div "SAZ AR Rosario I Mino" at bounding box center [373, 190] width 252 height 13
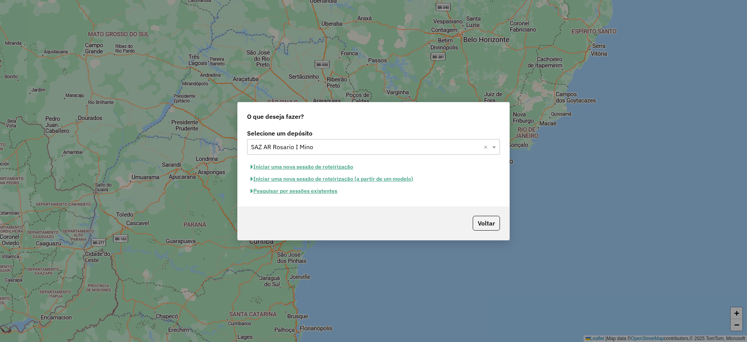
click at [305, 163] on button "Iniciar uma nova sessão de roteirização" at bounding box center [302, 167] width 110 height 12
select select "*"
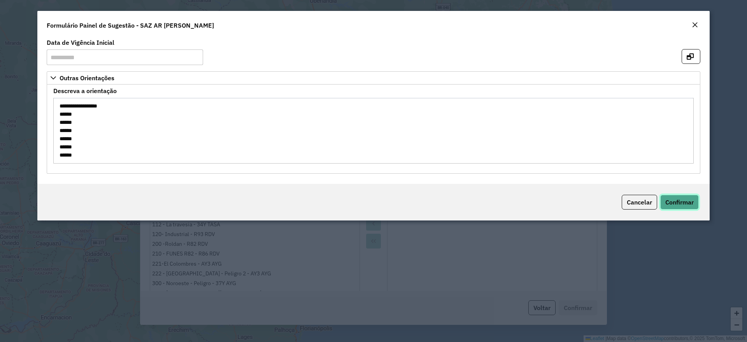
click at [679, 204] on span "Confirmar" at bounding box center [679, 202] width 28 height 8
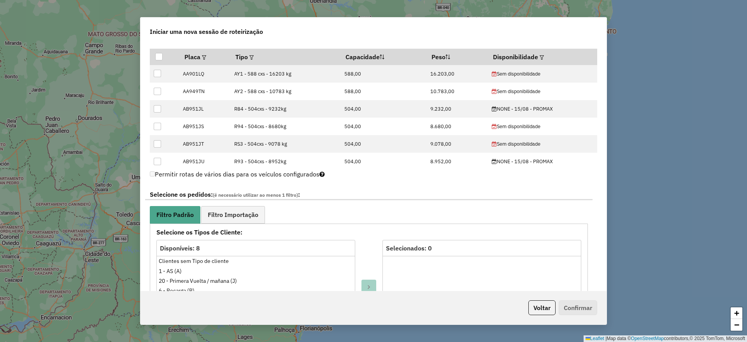
scroll to position [233, 0]
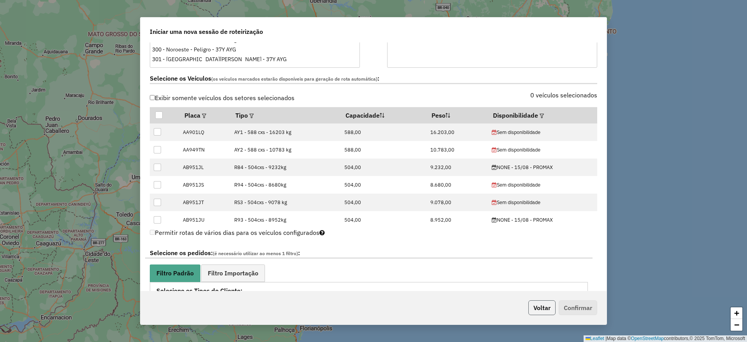
click at [540, 309] on button "Voltar" at bounding box center [541, 307] width 27 height 15
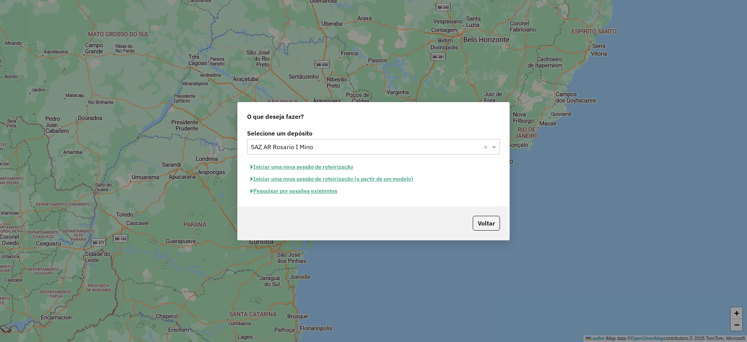
scroll to position [219, 0]
